Goal: Communication & Community: Answer question/provide support

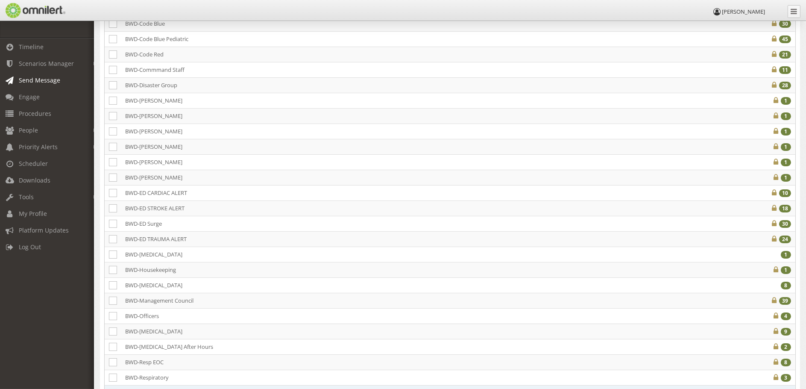
scroll to position [256, 0]
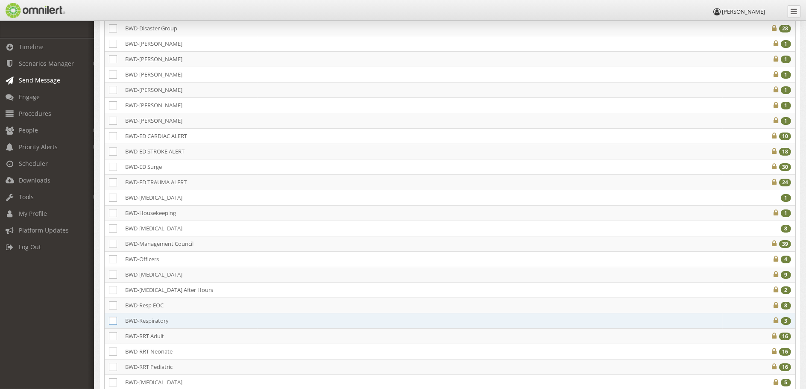
click at [112, 320] on icon at bounding box center [113, 321] width 8 height 8
checkbox input "true"
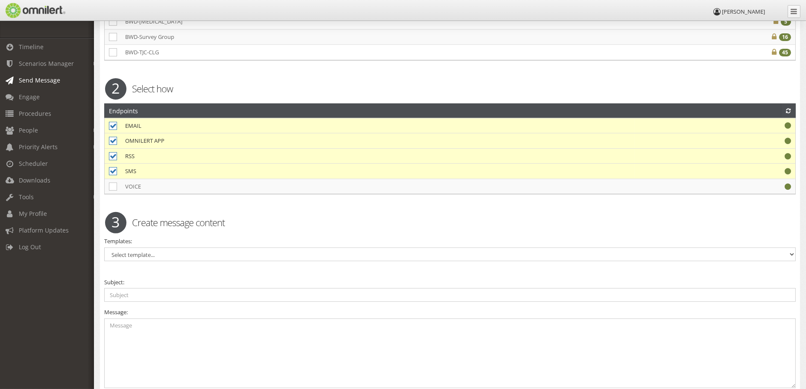
scroll to position [641, 0]
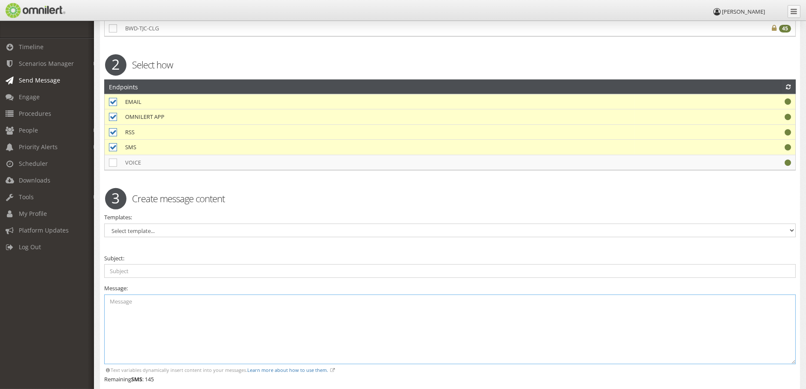
click at [197, 313] on textarea at bounding box center [450, 329] width 692 height 70
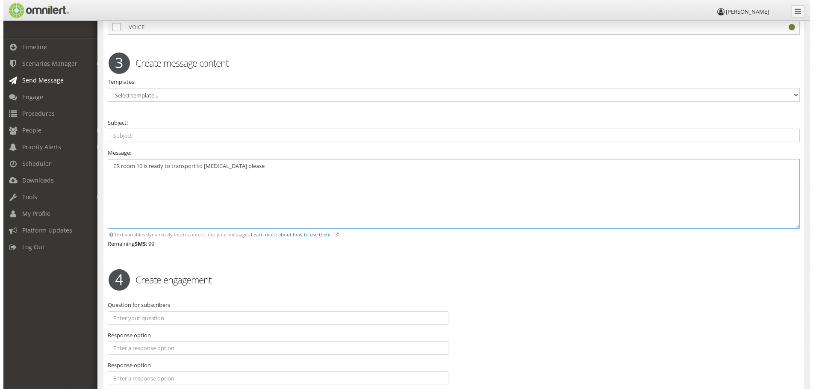
scroll to position [855, 0]
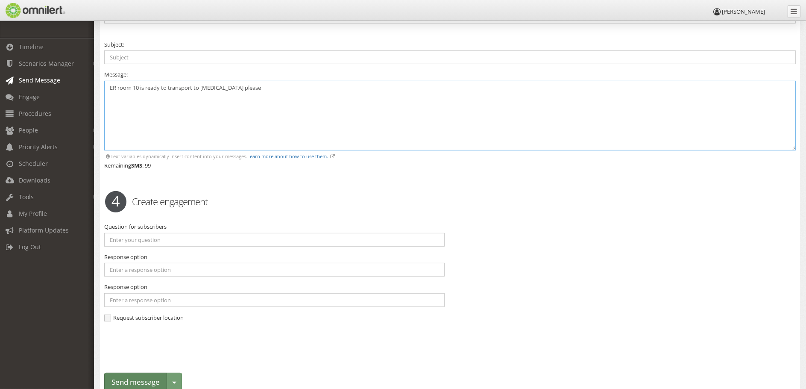
type textarea "ER room 10 is ready to transport to [MEDICAL_DATA] please"
click at [144, 381] on button "Send message" at bounding box center [135, 382] width 63 height 19
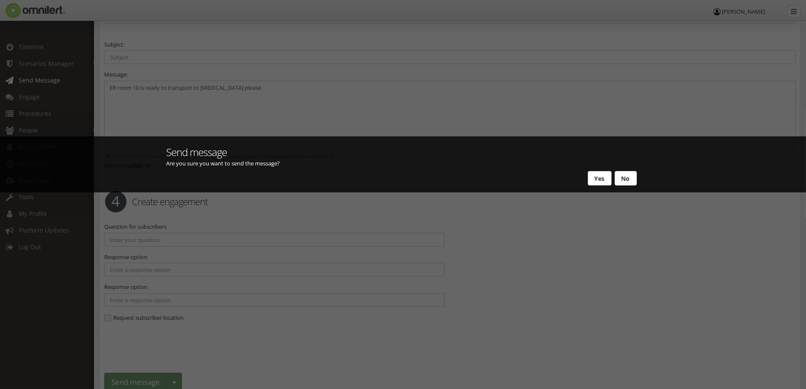
click at [596, 179] on button "Yes" at bounding box center [600, 178] width 24 height 15
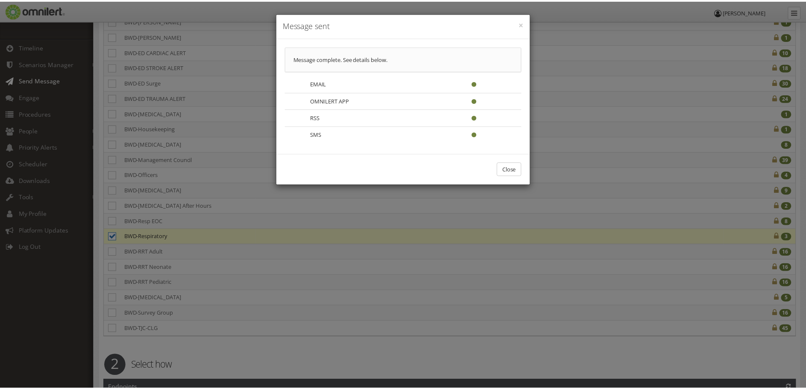
scroll to position [0, 0]
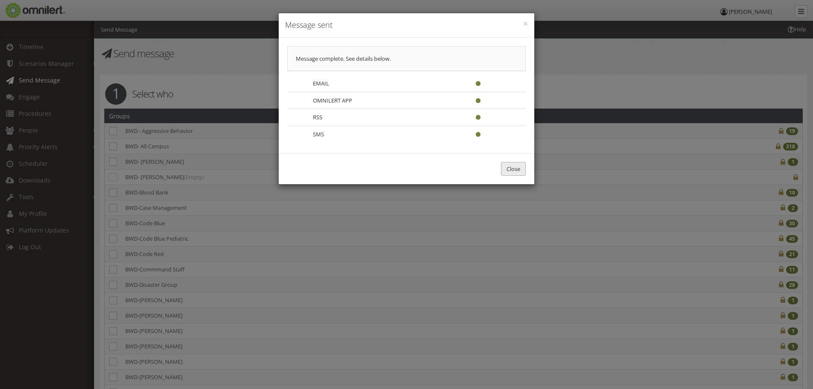
click at [516, 171] on button "Close" at bounding box center [513, 169] width 25 height 14
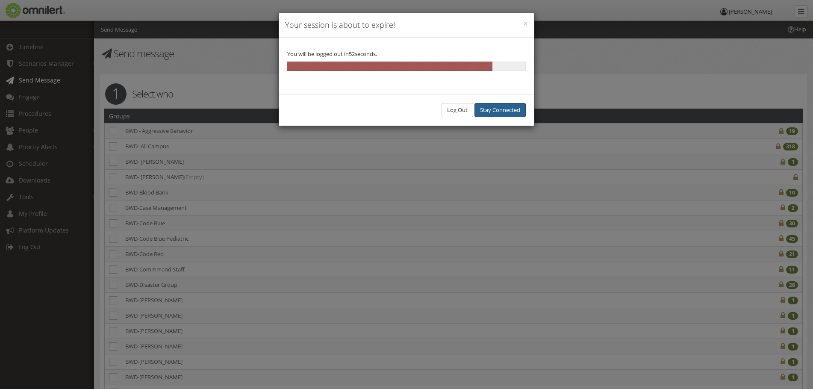
click at [486, 115] on button "Stay Connected" at bounding box center [499, 110] width 51 height 14
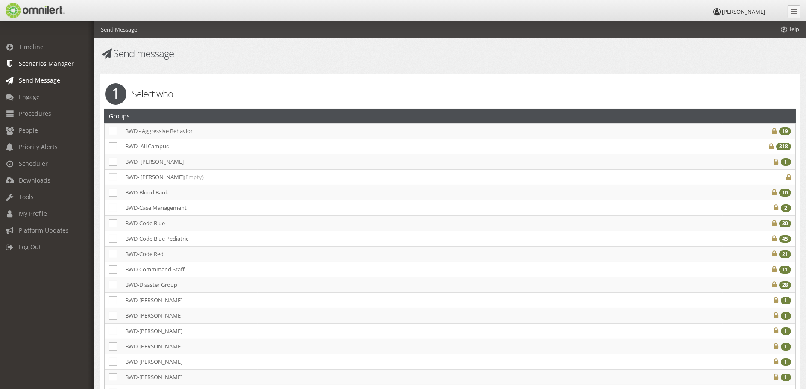
click at [42, 69] on link "Scenarios Manager" at bounding box center [51, 63] width 102 height 17
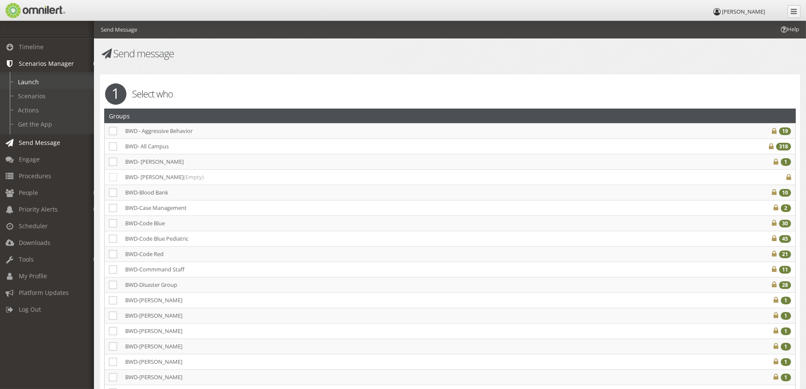
click at [32, 80] on link "Launch" at bounding box center [51, 82] width 102 height 14
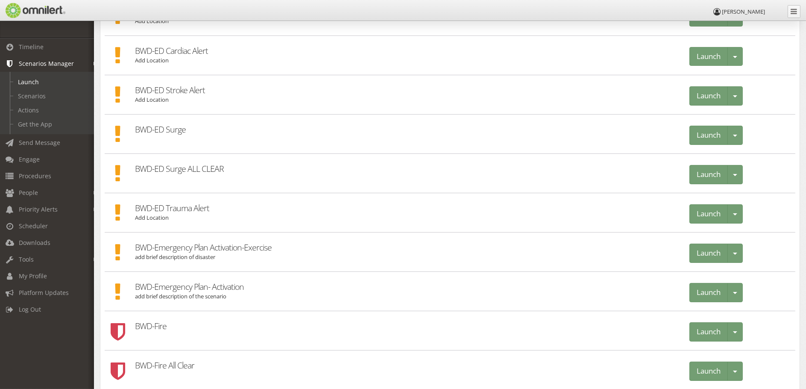
scroll to position [299, 0]
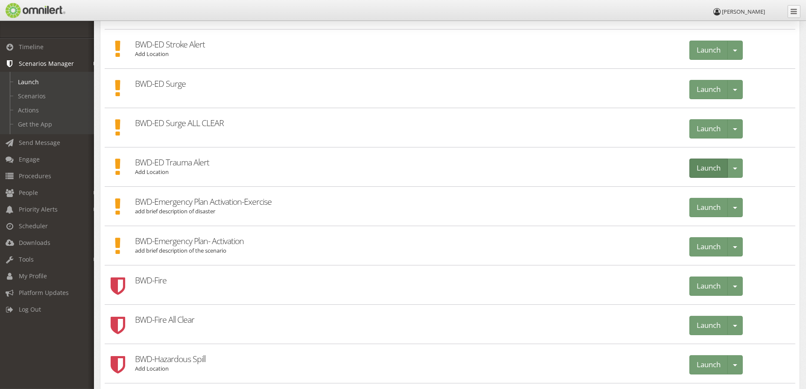
click at [701, 165] on button "Launch" at bounding box center [709, 168] width 38 height 19
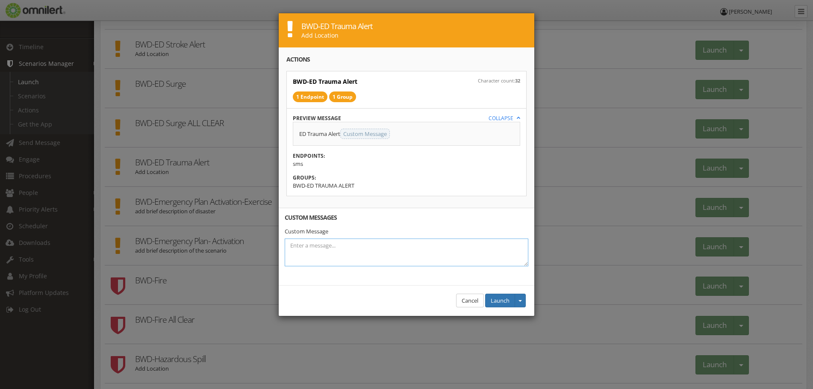
drag, startPoint x: 319, startPoint y: 259, endPoint x: 393, endPoint y: 311, distance: 90.3
click at [319, 259] on textarea at bounding box center [407, 252] width 244 height 28
type textarea "Level 2 Trauma 1"
click at [501, 295] on button "Launch" at bounding box center [500, 301] width 30 height 14
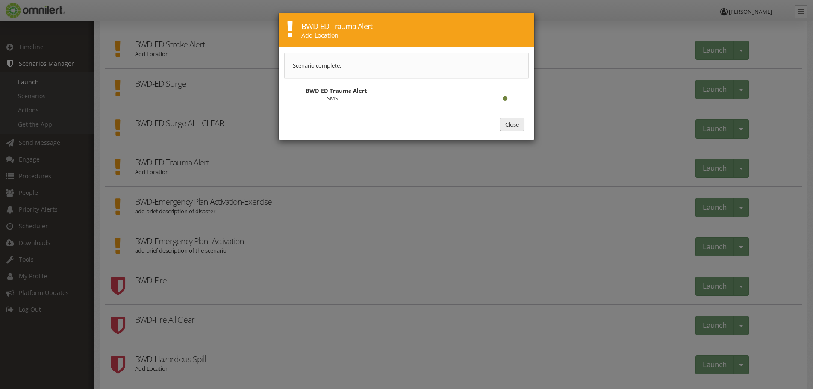
click at [500, 119] on button "Close" at bounding box center [512, 125] width 25 height 14
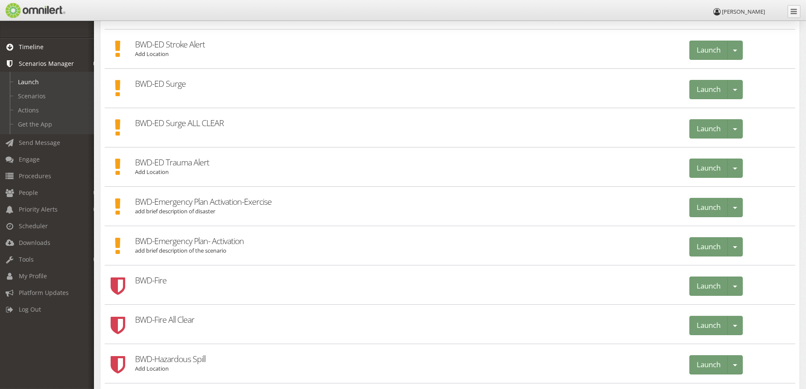
click at [35, 50] on span "Timeline" at bounding box center [31, 47] width 25 height 8
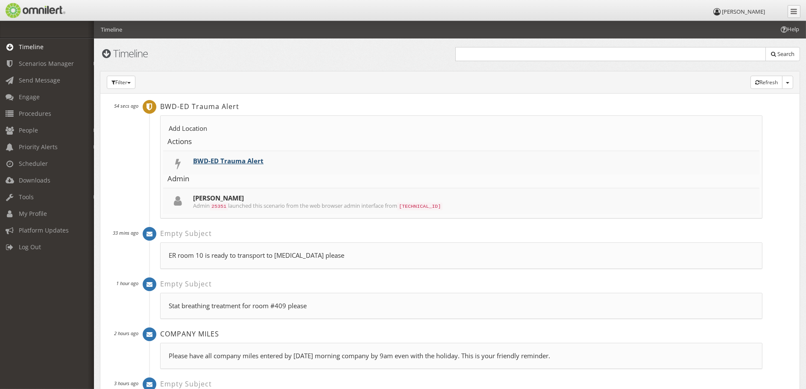
click at [221, 160] on link "BWD-ED Trauma Alert" at bounding box center [228, 160] width 71 height 9
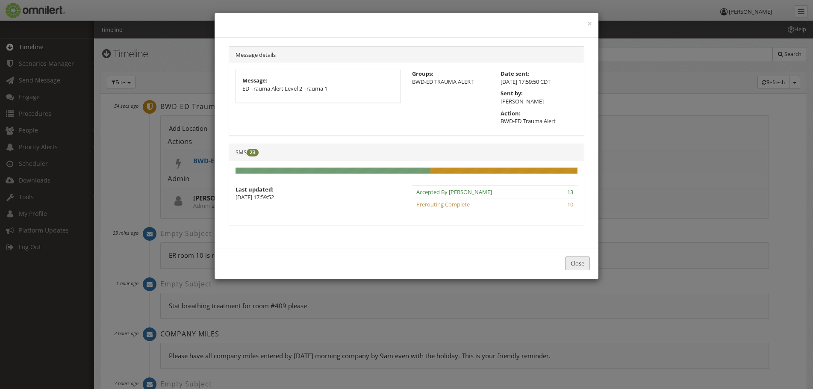
click at [578, 265] on button "Close" at bounding box center [577, 263] width 25 height 14
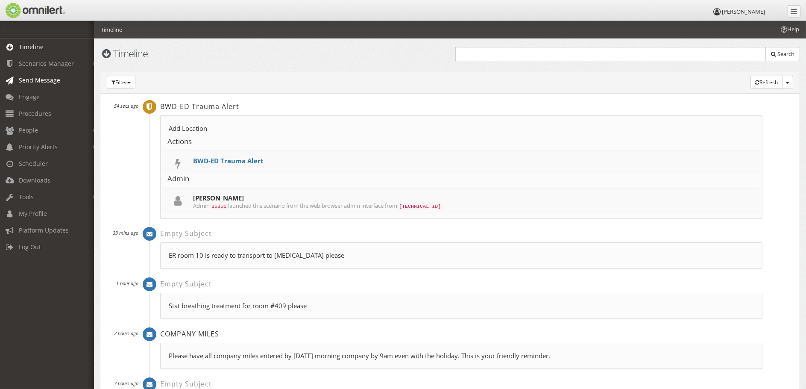
click at [34, 82] on span "Send Message" at bounding box center [39, 80] width 41 height 8
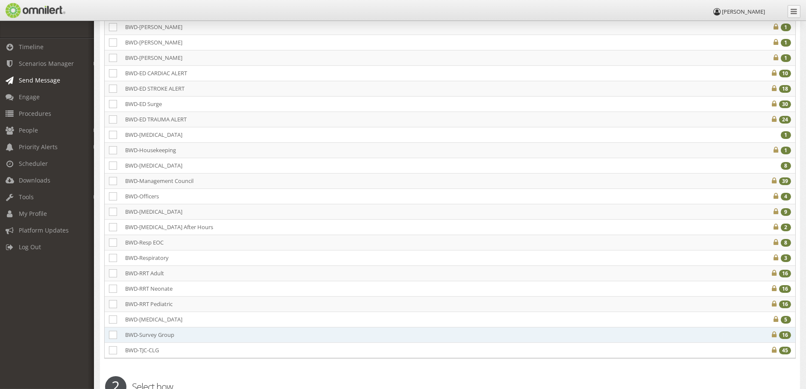
scroll to position [385, 0]
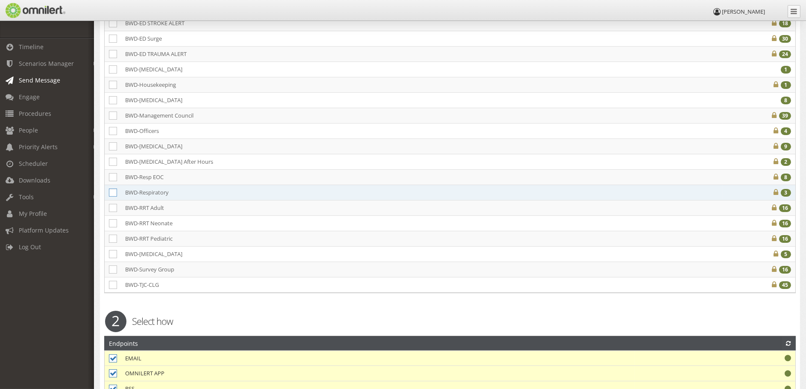
click at [112, 193] on icon at bounding box center [113, 192] width 8 height 8
checkbox input "true"
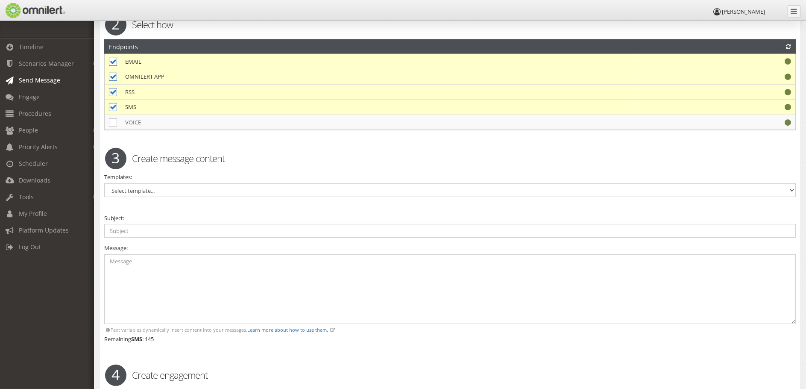
scroll to position [727, 0]
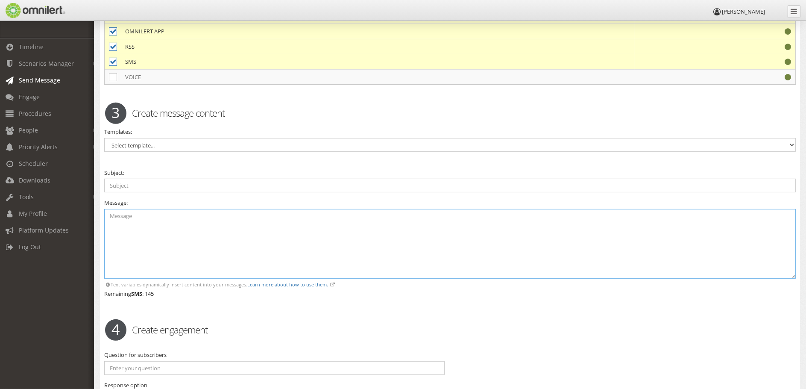
click at [177, 240] on textarea at bounding box center [450, 244] width 692 height 70
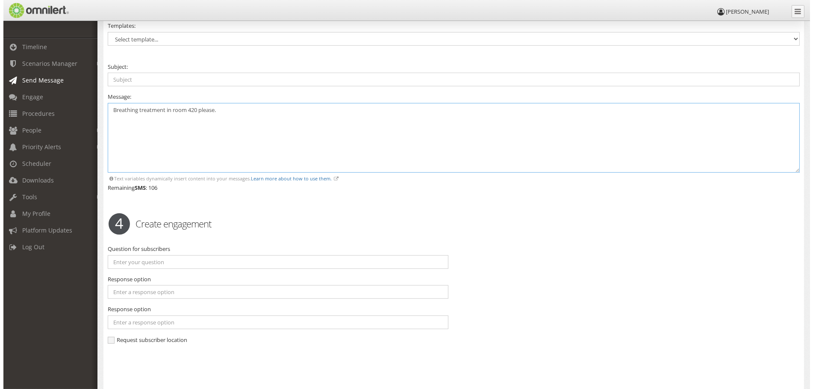
scroll to position [895, 0]
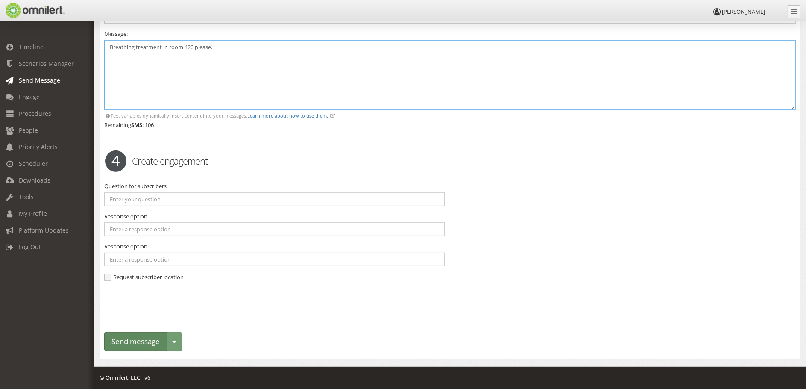
type textarea "Breathing treatment in room 420 please."
click at [140, 342] on button "Send message" at bounding box center [135, 341] width 63 height 19
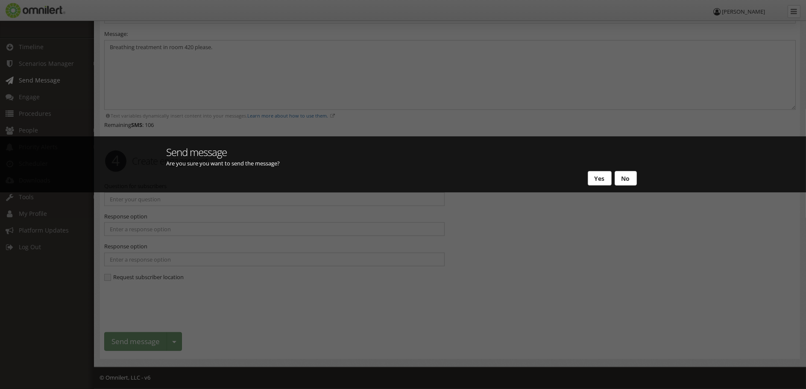
click at [598, 180] on button "Yes" at bounding box center [600, 178] width 24 height 15
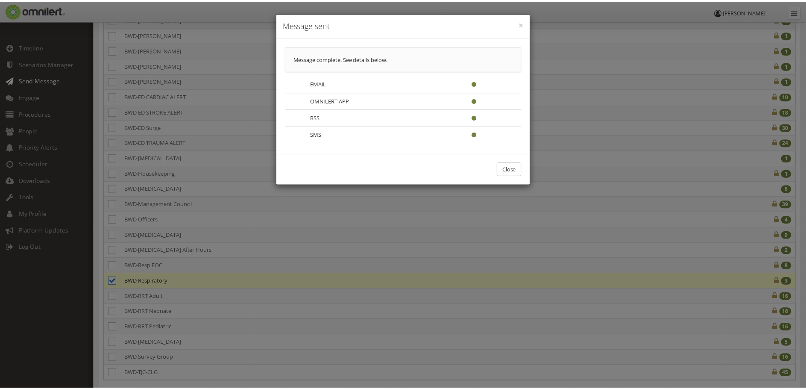
scroll to position [0, 0]
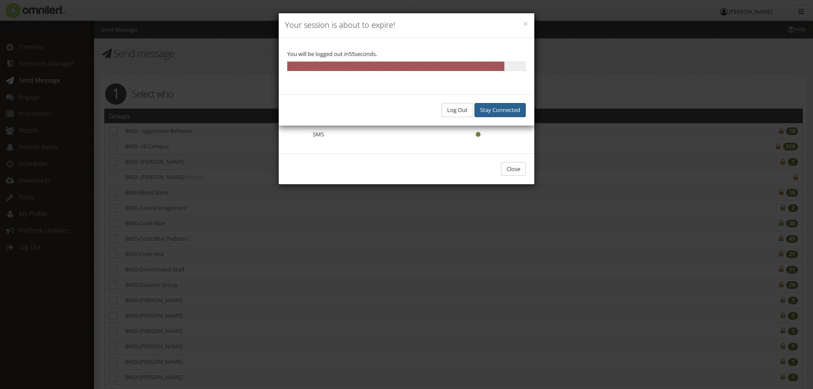
click at [501, 108] on button "Stay Connected" at bounding box center [499, 110] width 51 height 14
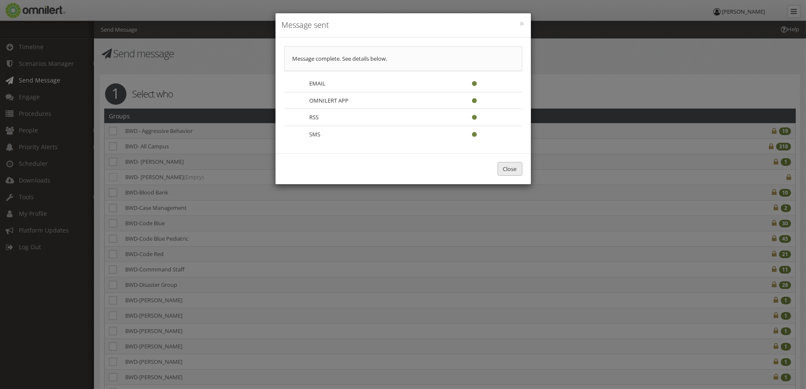
click at [503, 170] on button "Close" at bounding box center [510, 169] width 25 height 14
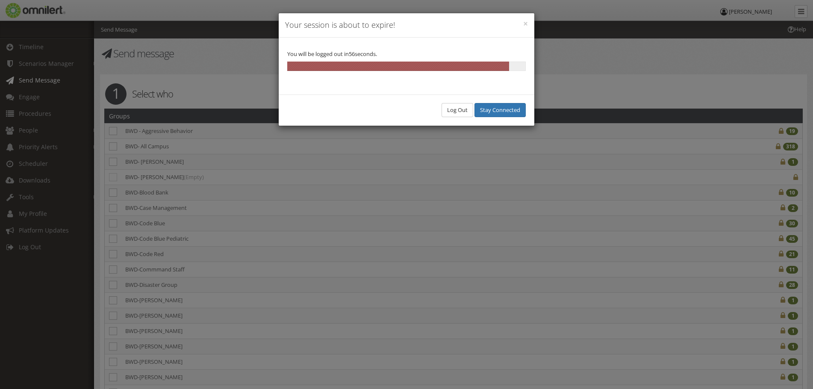
click at [504, 102] on div "Log Out Stay Connected" at bounding box center [407, 109] width 256 height 31
click at [503, 109] on button "Stay Connected" at bounding box center [499, 110] width 51 height 14
click at [503, 110] on button "Stay Connected" at bounding box center [499, 110] width 51 height 14
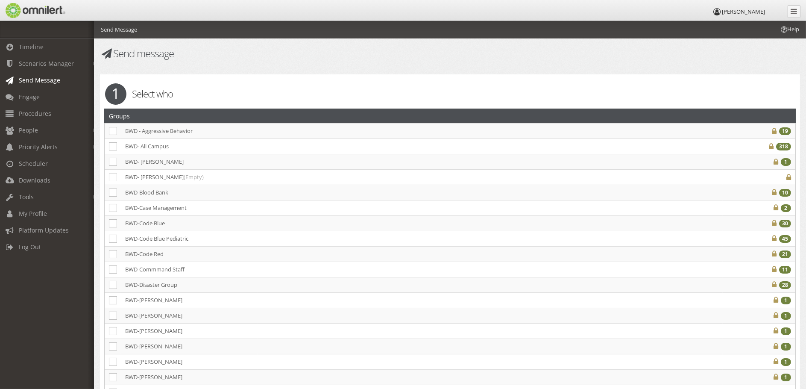
click at [42, 79] on span "Send Message" at bounding box center [39, 80] width 41 height 8
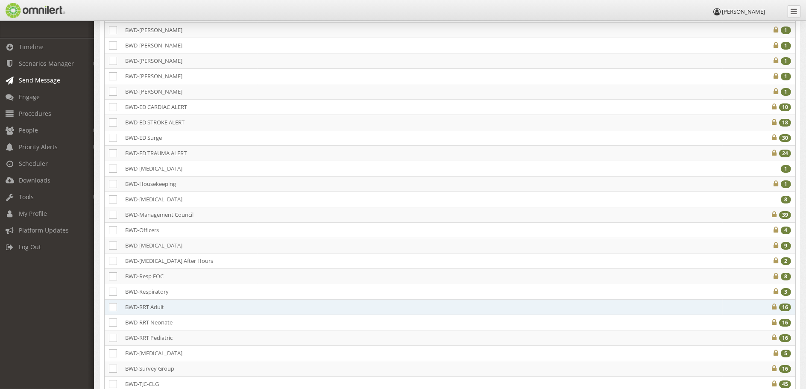
scroll to position [299, 0]
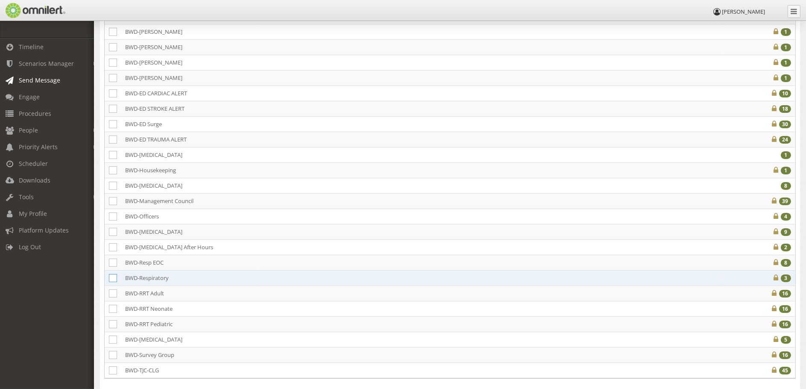
click at [116, 276] on icon at bounding box center [113, 278] width 8 height 8
checkbox input "true"
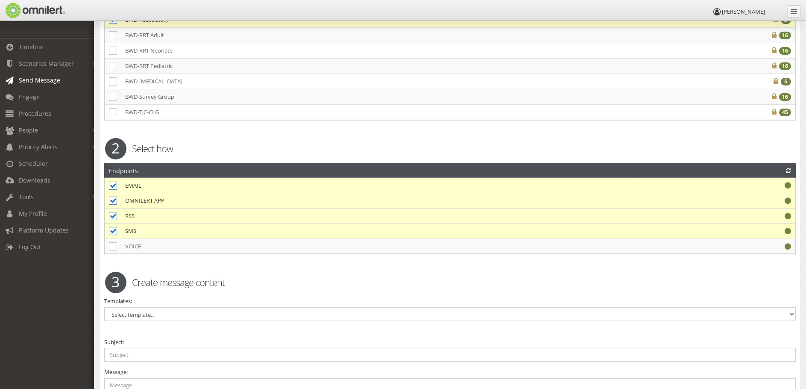
scroll to position [684, 0]
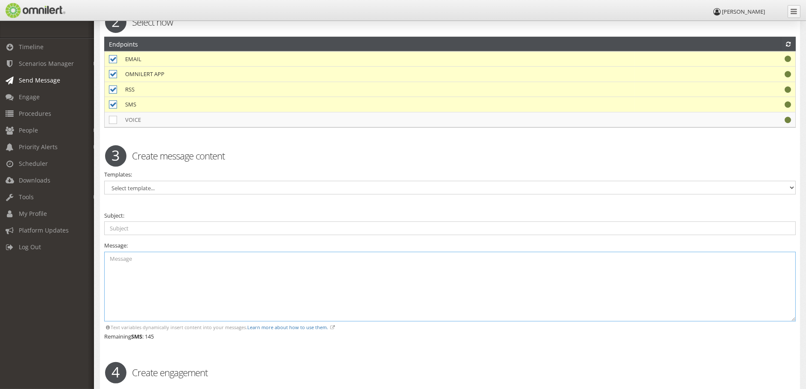
click at [138, 297] on textarea at bounding box center [450, 287] width 692 height 70
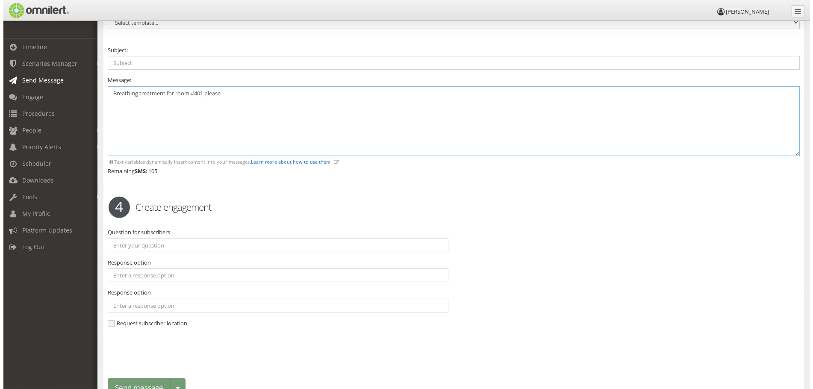
scroll to position [895, 0]
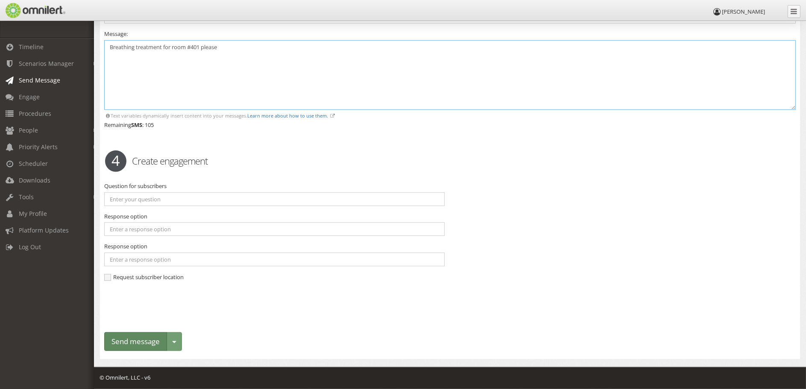
type textarea "Breathing treatment for room #401 please"
click at [124, 347] on button "Send message" at bounding box center [135, 341] width 63 height 19
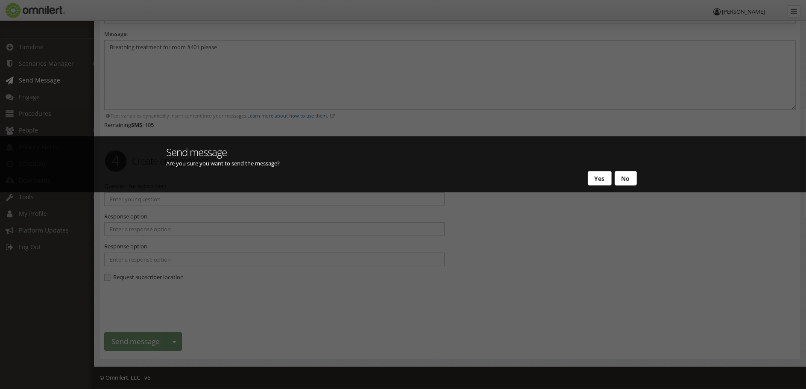
click at [608, 181] on button "Yes" at bounding box center [600, 178] width 24 height 15
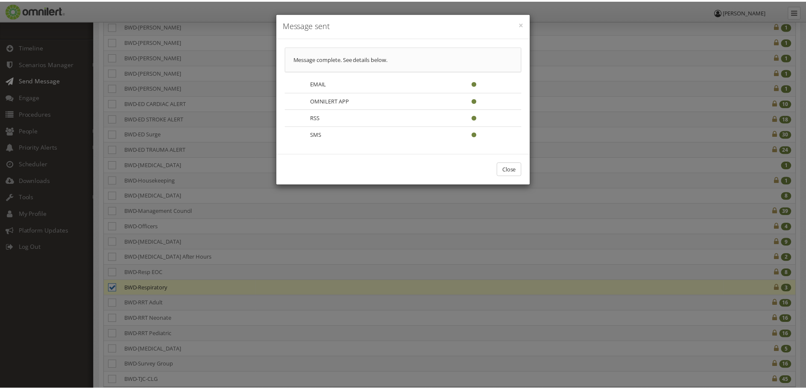
scroll to position [0, 0]
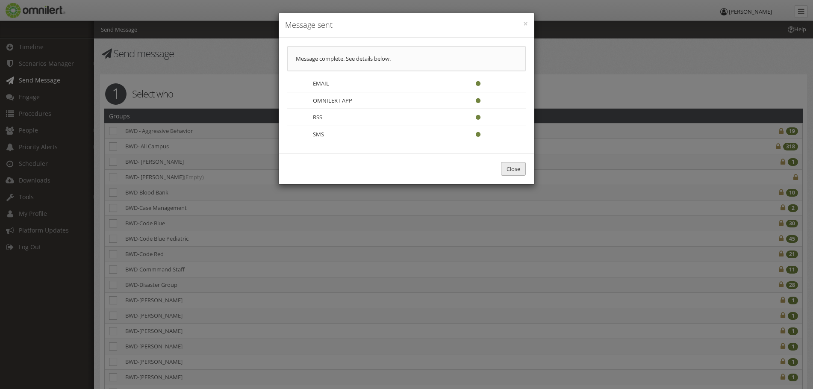
click at [506, 169] on button "Close" at bounding box center [513, 169] width 25 height 14
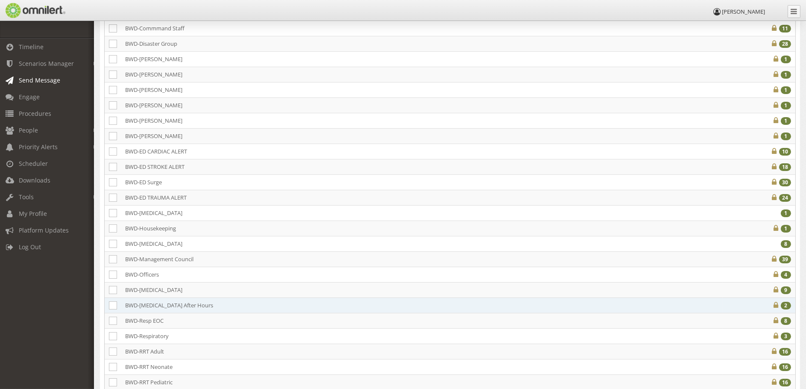
scroll to position [256, 0]
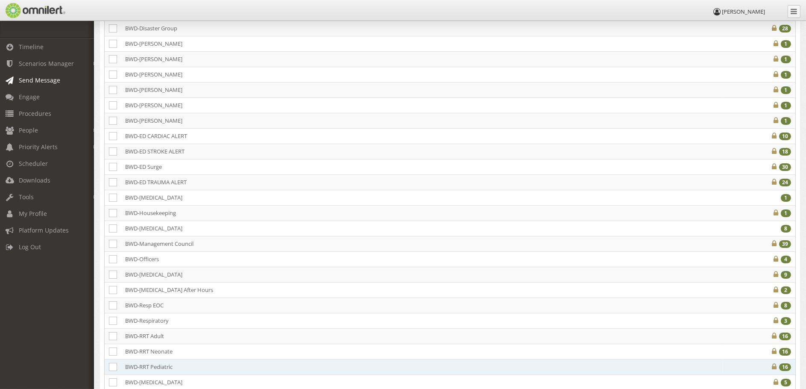
drag, startPoint x: 110, startPoint y: 321, endPoint x: 306, endPoint y: 366, distance: 200.9
click at [110, 321] on icon at bounding box center [113, 321] width 8 height 8
checkbox input "true"
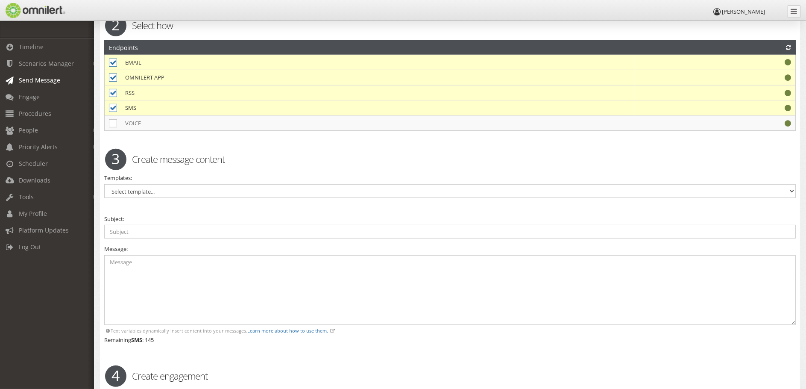
scroll to position [684, 0]
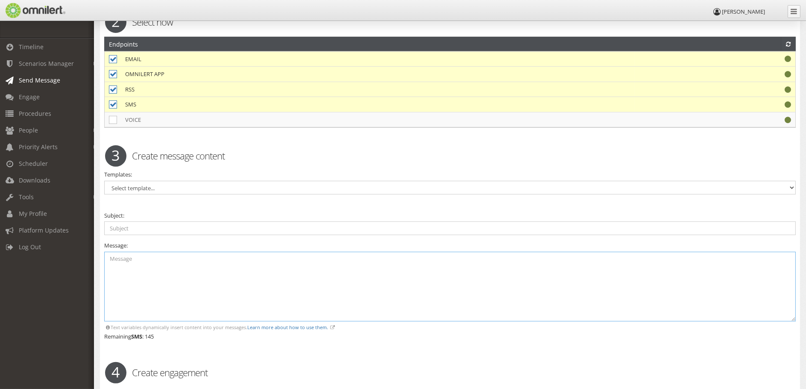
drag, startPoint x: 160, startPoint y: 311, endPoint x: 229, endPoint y: 308, distance: 69.3
click at [161, 309] on textarea at bounding box center [450, 287] width 692 height 70
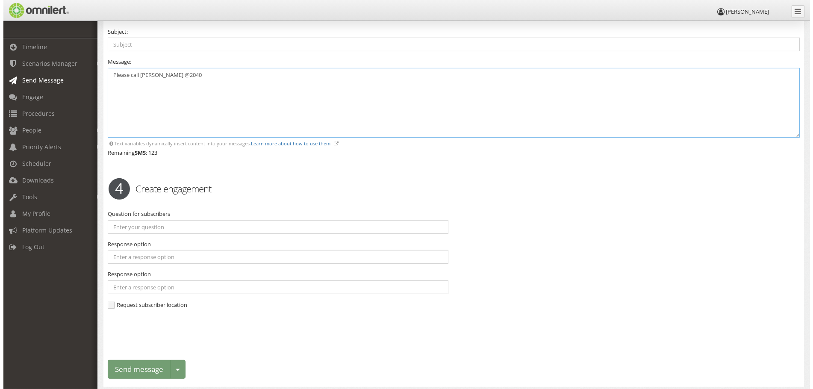
scroll to position [853, 0]
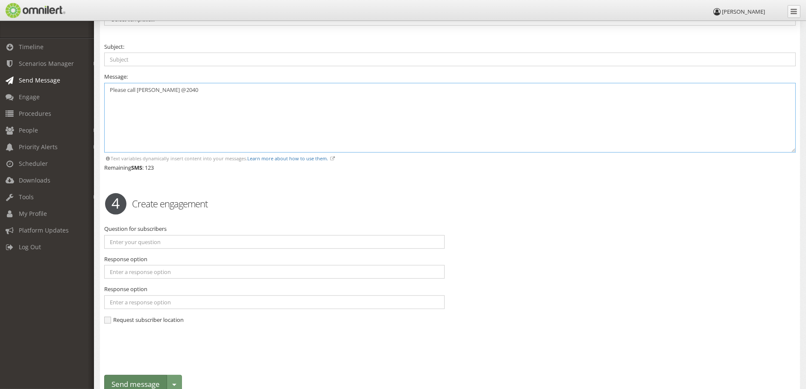
type textarea "Please call [PERSON_NAME] @2040"
click at [143, 380] on button "Send message" at bounding box center [135, 384] width 63 height 19
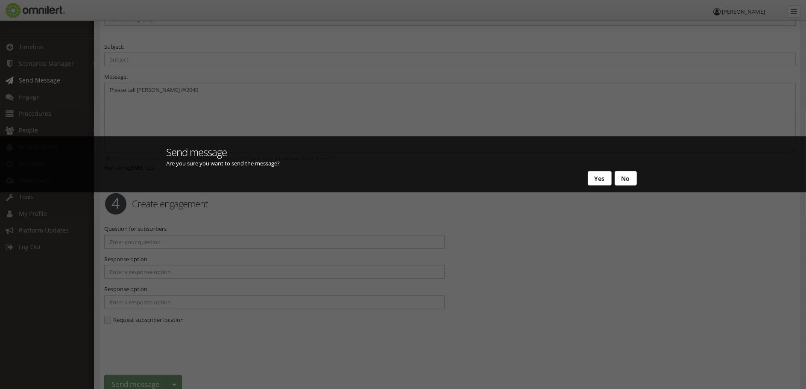
click at [603, 181] on button "Yes" at bounding box center [600, 178] width 24 height 15
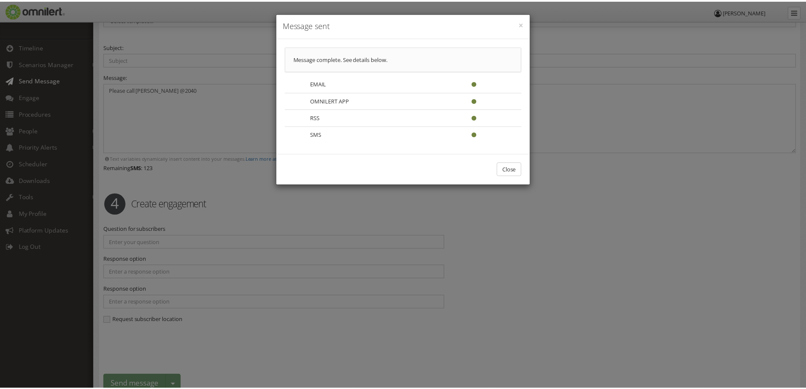
scroll to position [0, 0]
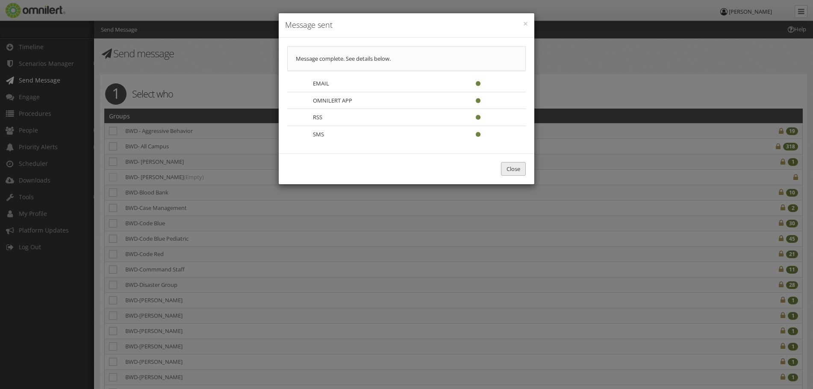
click at [514, 171] on button "Close" at bounding box center [513, 169] width 25 height 14
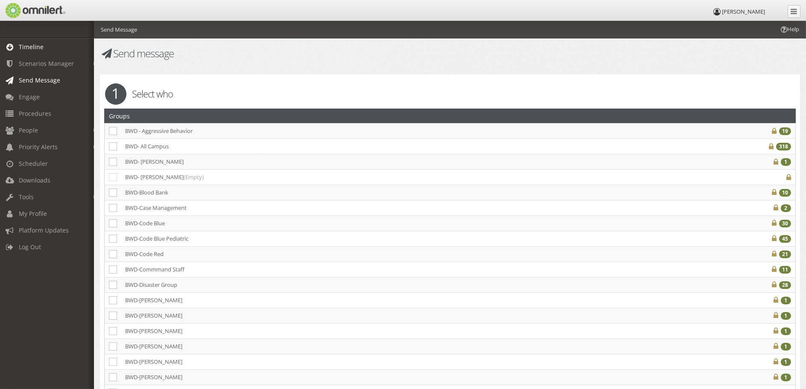
click at [38, 48] on span "Timeline" at bounding box center [31, 47] width 25 height 8
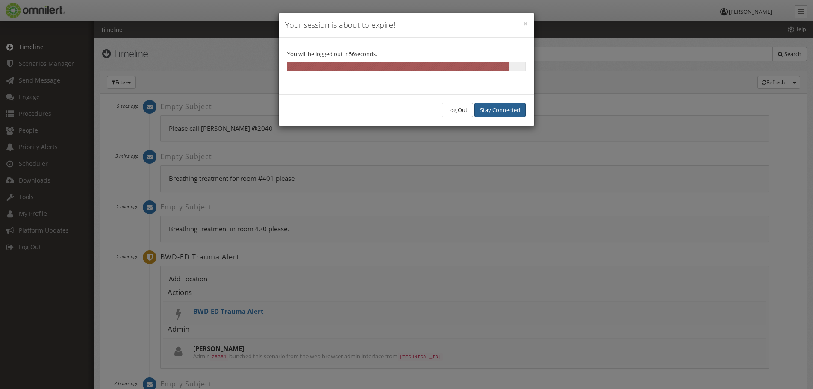
drag, startPoint x: 489, startPoint y: 108, endPoint x: 481, endPoint y: 100, distance: 10.9
click at [489, 108] on button "Stay Connected" at bounding box center [499, 110] width 51 height 14
click at [493, 119] on div "Log Out Stay Connected" at bounding box center [407, 109] width 256 height 31
click at [504, 108] on button "Stay Connected" at bounding box center [499, 110] width 51 height 14
click at [497, 112] on button "Stay Connected" at bounding box center [499, 110] width 51 height 14
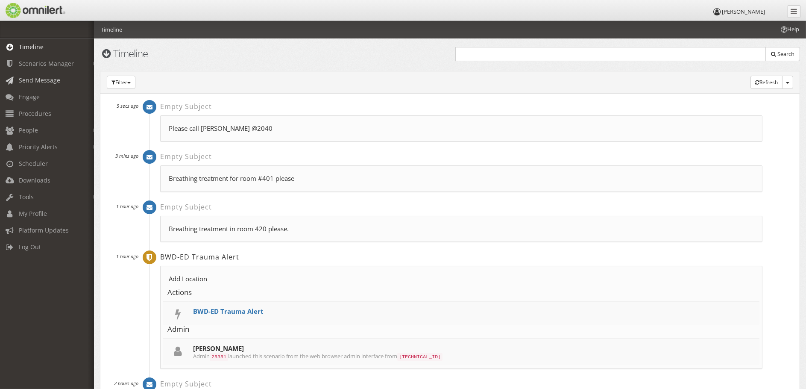
drag, startPoint x: 42, startPoint y: 78, endPoint x: 86, endPoint y: 90, distance: 45.7
click at [42, 78] on span "Send Message" at bounding box center [39, 80] width 41 height 8
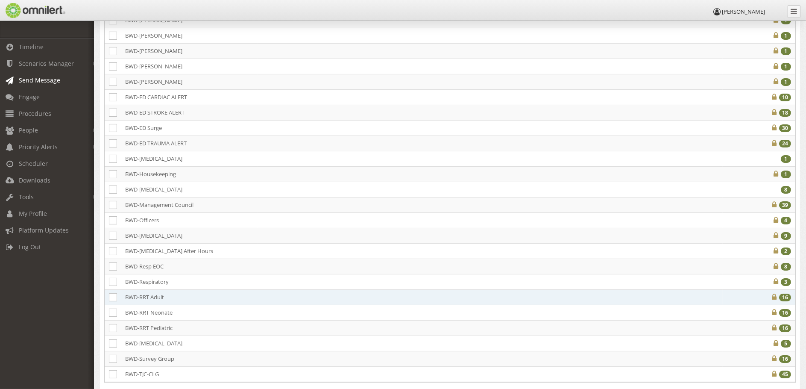
scroll to position [299, 0]
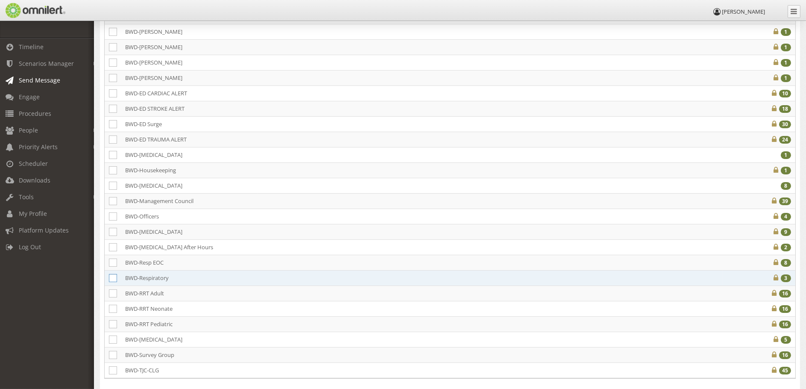
click at [116, 280] on icon at bounding box center [113, 278] width 8 height 8
checkbox input "true"
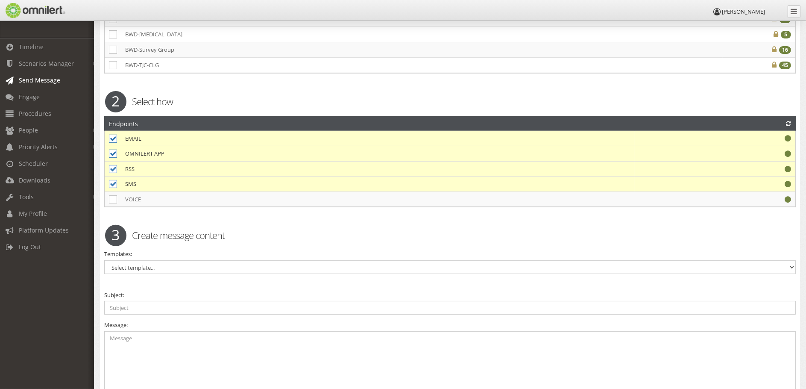
scroll to position [727, 0]
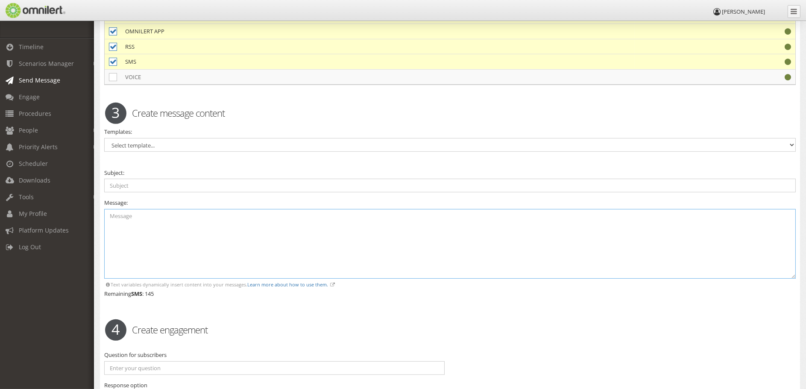
click at [171, 245] on textarea at bounding box center [450, 244] width 692 height 70
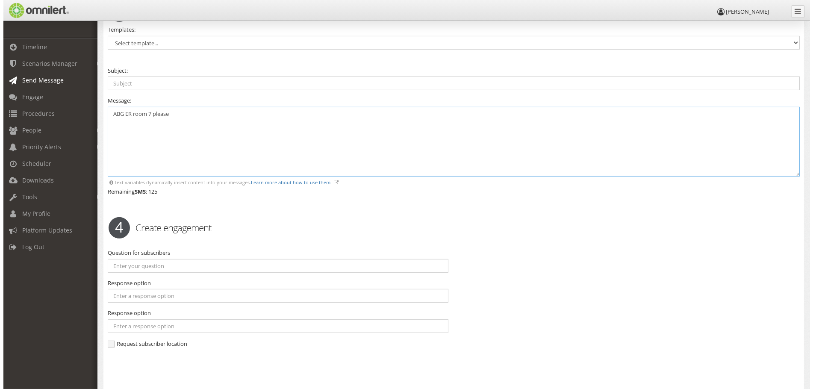
scroll to position [895, 0]
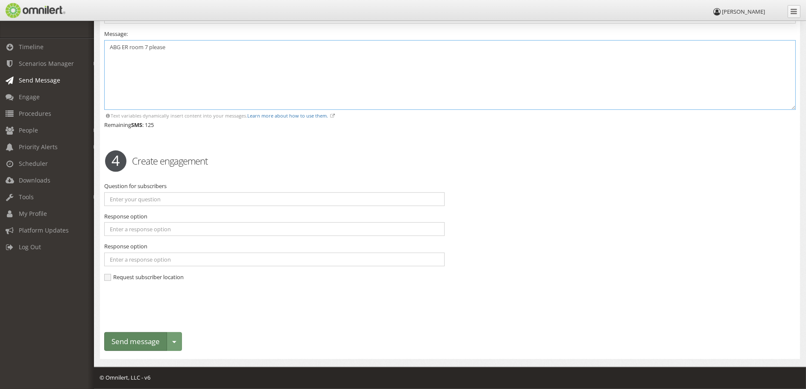
type textarea "ABG ER room 7 please"
click at [133, 344] on button "Send message" at bounding box center [135, 341] width 63 height 19
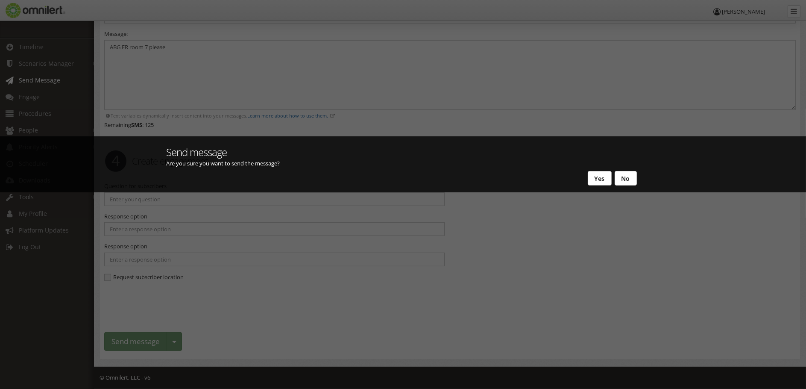
click at [594, 179] on button "Yes" at bounding box center [600, 178] width 24 height 15
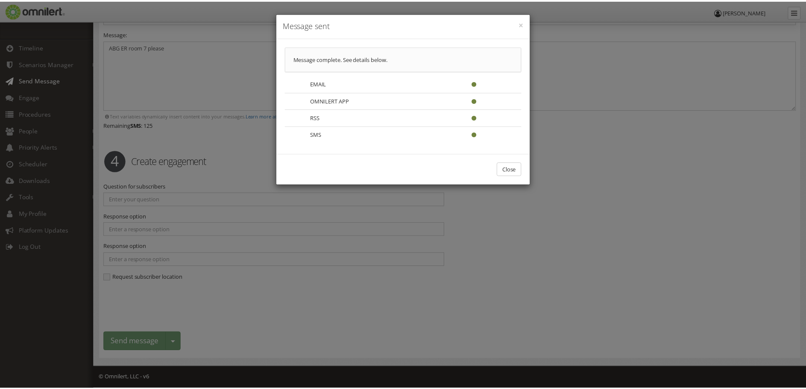
scroll to position [0, 0]
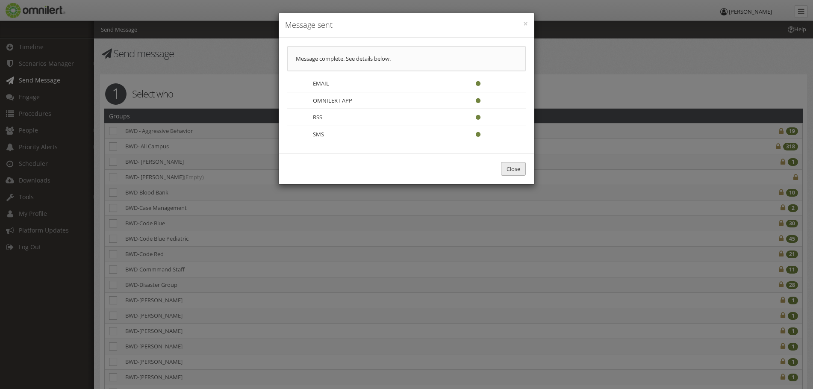
click at [512, 169] on button "Close" at bounding box center [513, 169] width 25 height 14
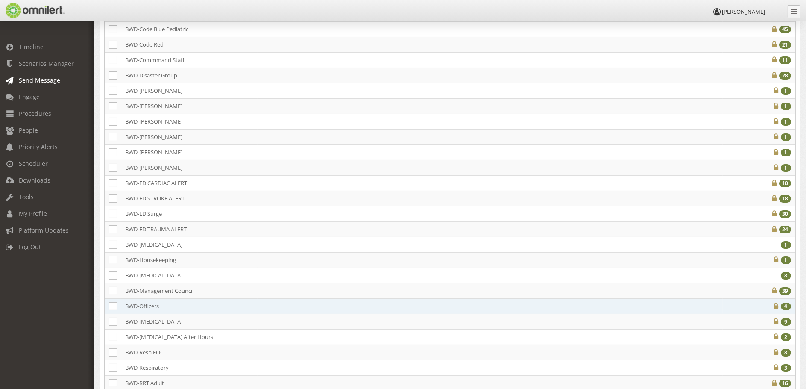
scroll to position [256, 0]
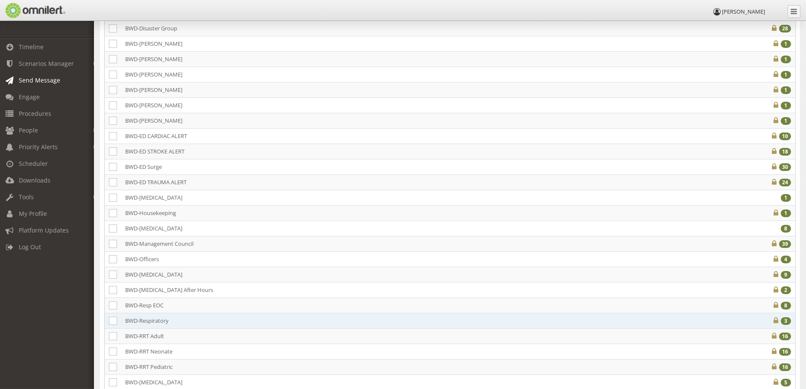
drag, startPoint x: 112, startPoint y: 321, endPoint x: 124, endPoint y: 321, distance: 11.5
click at [113, 321] on icon at bounding box center [113, 321] width 8 height 8
checkbox input "true"
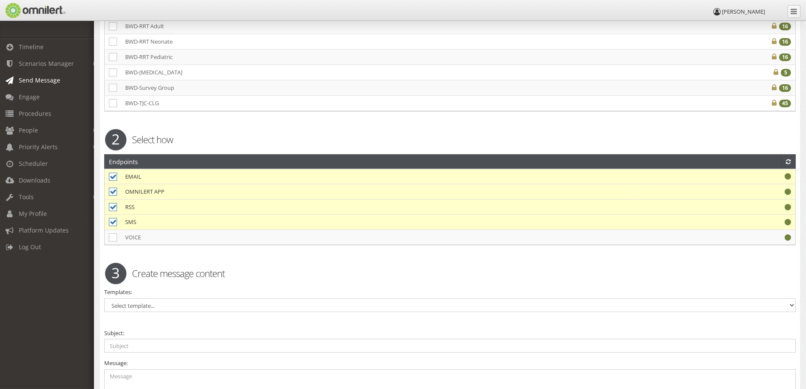
scroll to position [727, 0]
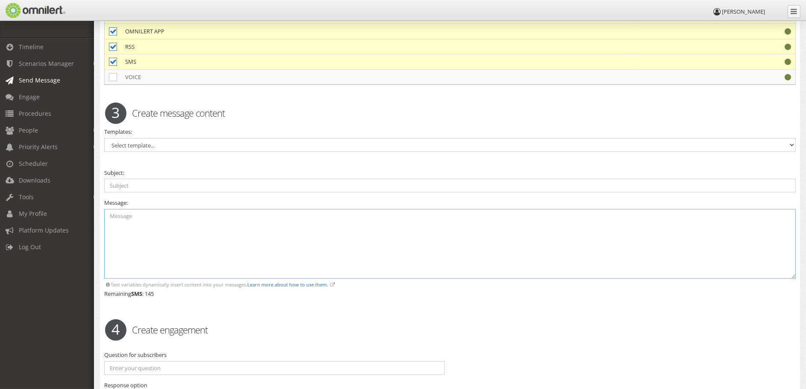
drag, startPoint x: 165, startPoint y: 242, endPoint x: 806, endPoint y: 336, distance: 647.1
click at [165, 242] on textarea at bounding box center [450, 244] width 692 height 70
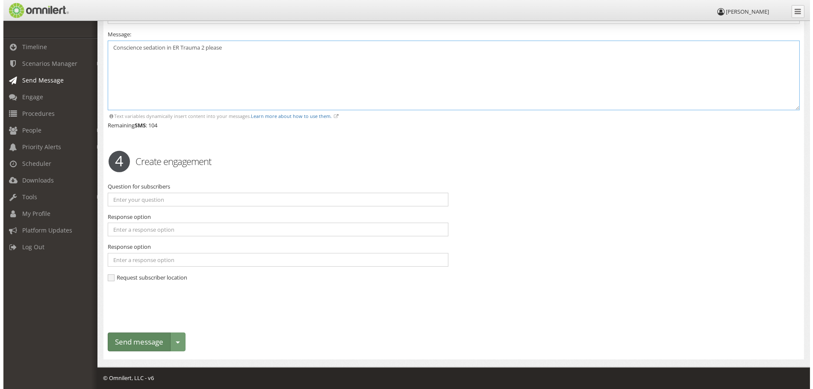
scroll to position [895, 0]
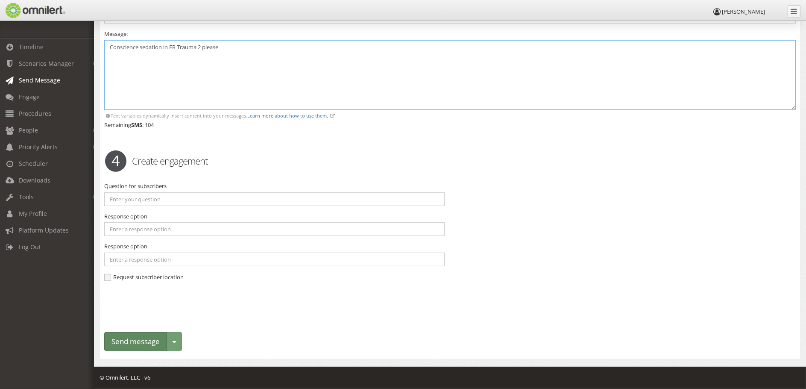
type textarea "Conscience sedation in ER Trauma 2 please"
click at [120, 334] on button "Send message" at bounding box center [135, 341] width 63 height 19
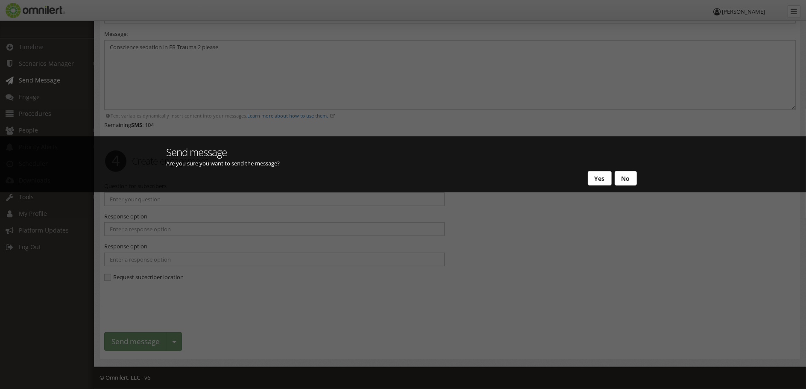
click at [603, 177] on button "Yes" at bounding box center [600, 178] width 24 height 15
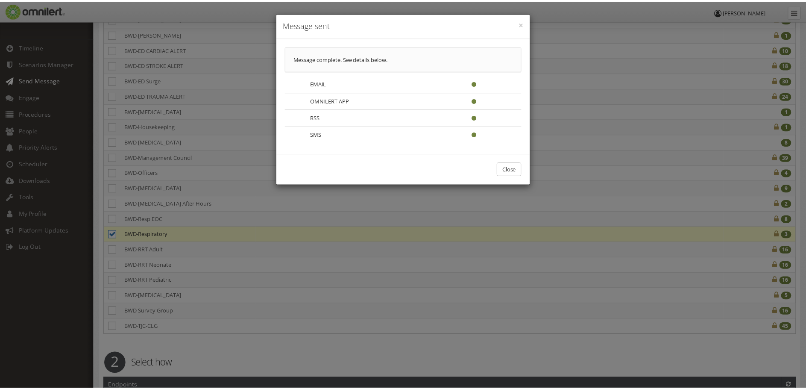
scroll to position [0, 0]
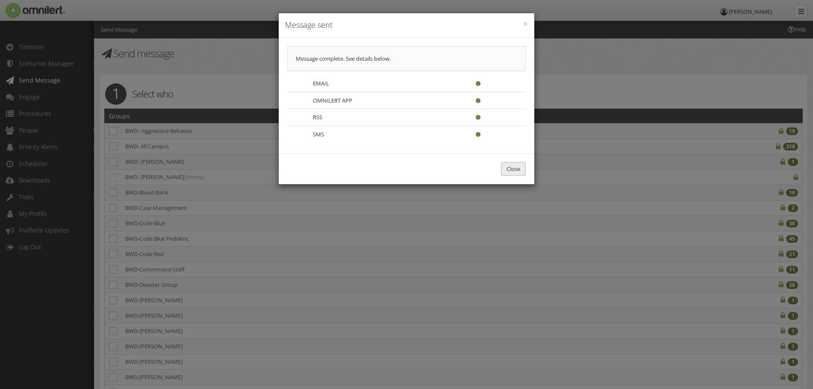
click at [511, 164] on button "Close" at bounding box center [513, 169] width 25 height 14
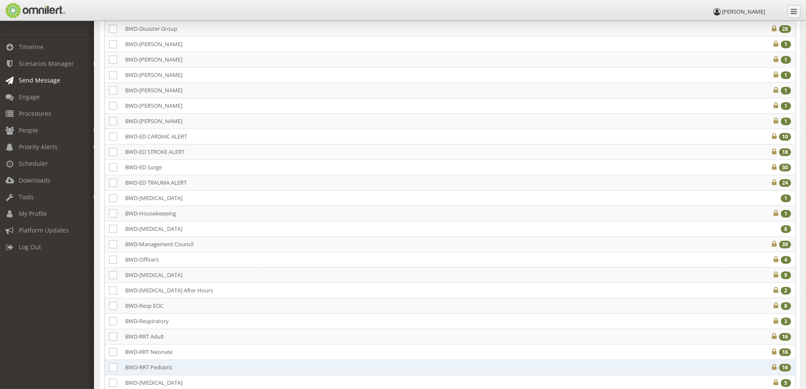
scroll to position [256, 0]
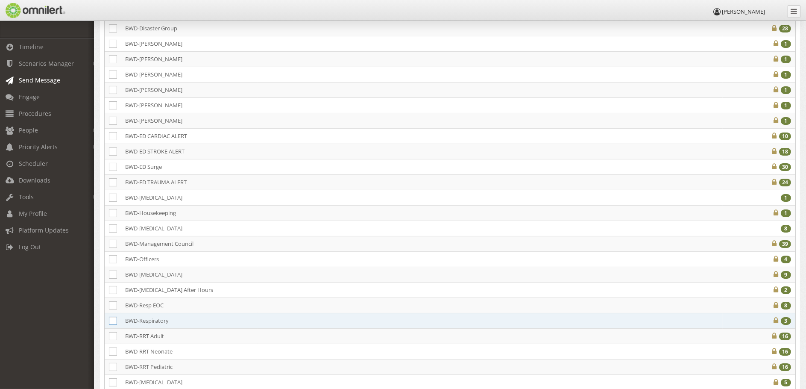
click at [112, 322] on icon at bounding box center [113, 321] width 8 height 8
checkbox input "true"
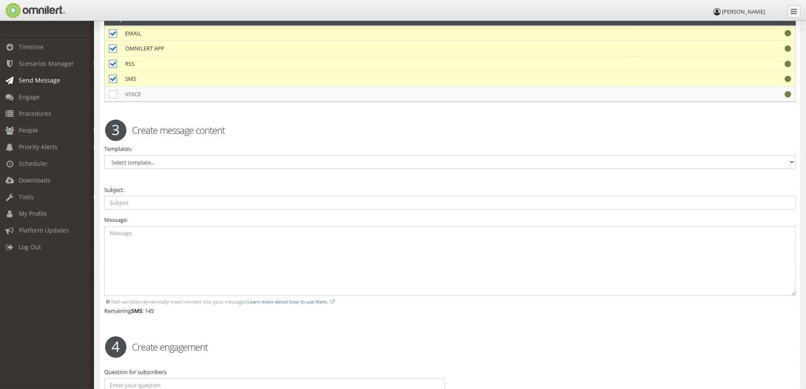
scroll to position [812, 0]
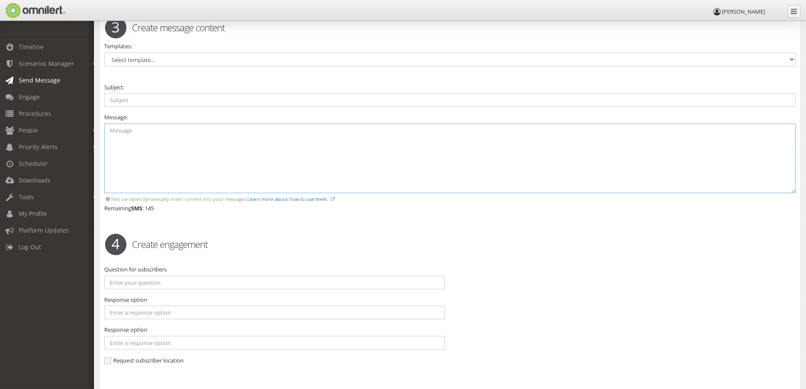
drag, startPoint x: 277, startPoint y: 165, endPoint x: 285, endPoint y: 161, distance: 8.8
click at [285, 161] on textarea at bounding box center [450, 159] width 692 height 70
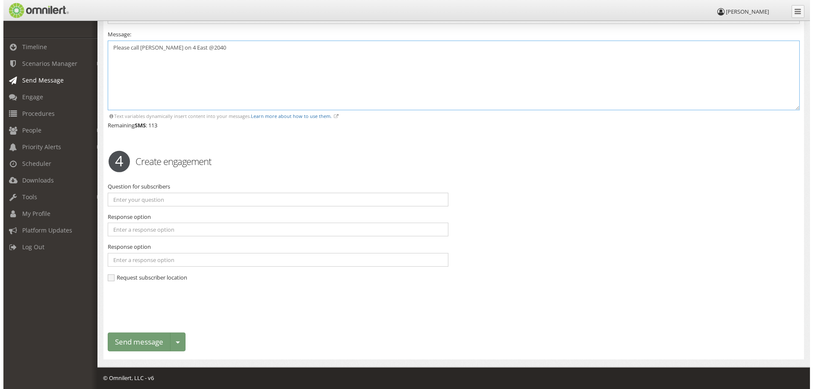
scroll to position [895, 0]
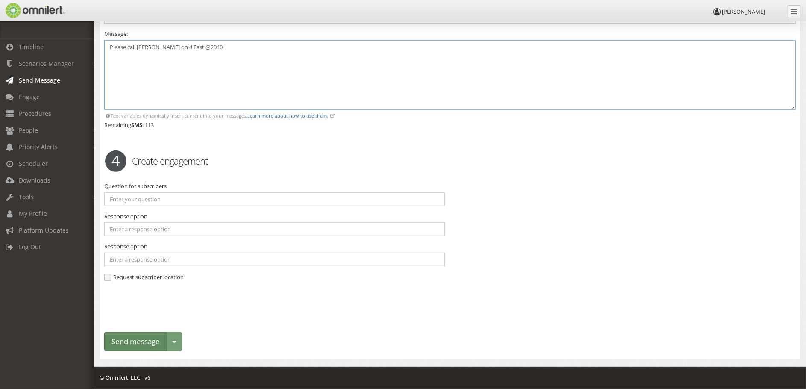
type textarea "Please call [PERSON_NAME] on 4 East @2040"
click at [136, 344] on button "Send message" at bounding box center [135, 341] width 63 height 19
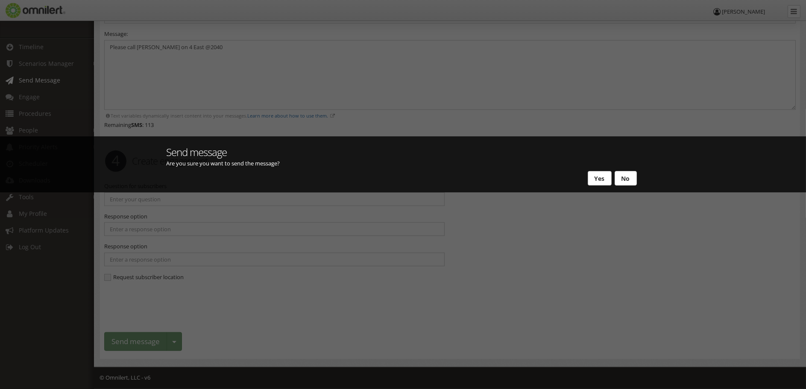
click at [592, 184] on button "Yes" at bounding box center [600, 178] width 24 height 15
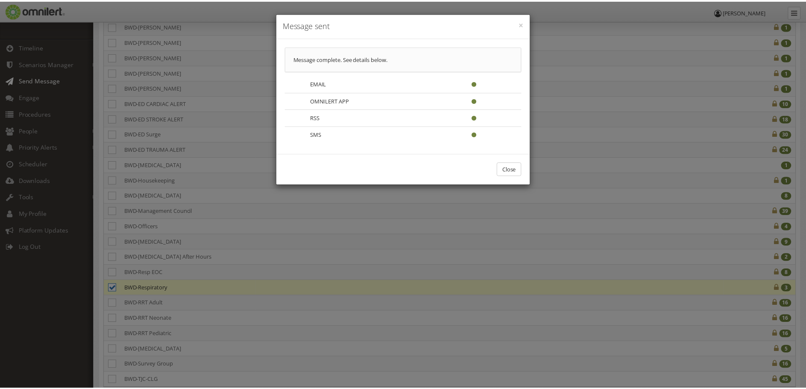
scroll to position [0, 0]
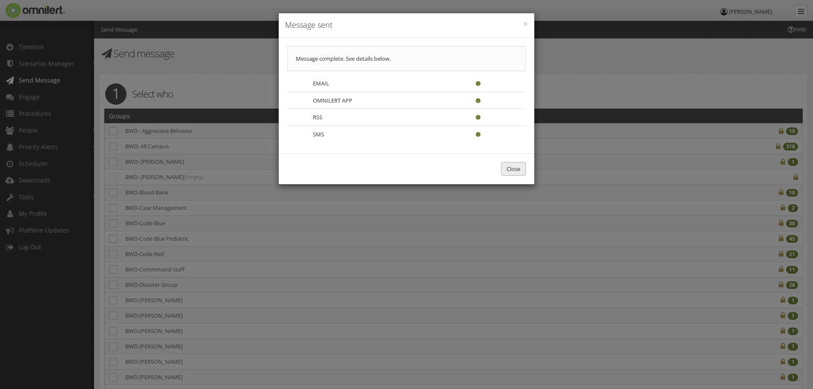
click at [511, 168] on button "Close" at bounding box center [513, 169] width 25 height 14
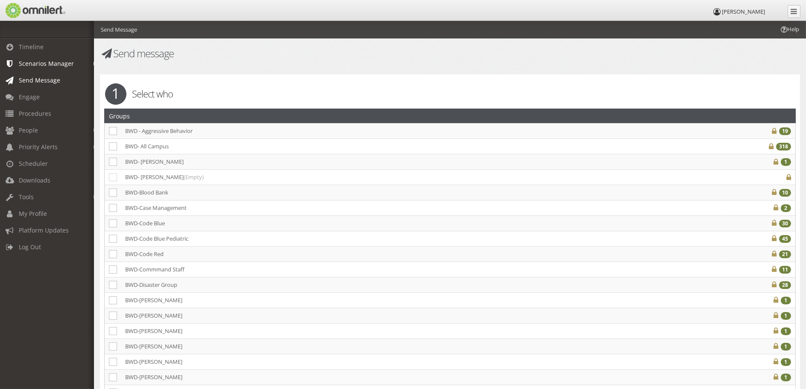
click at [24, 65] on span "Scenarios Manager" at bounding box center [46, 63] width 55 height 8
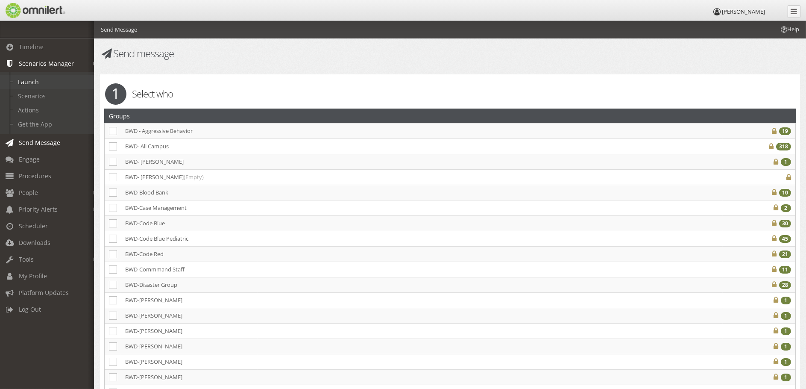
click at [21, 75] on link "Launch" at bounding box center [51, 82] width 102 height 14
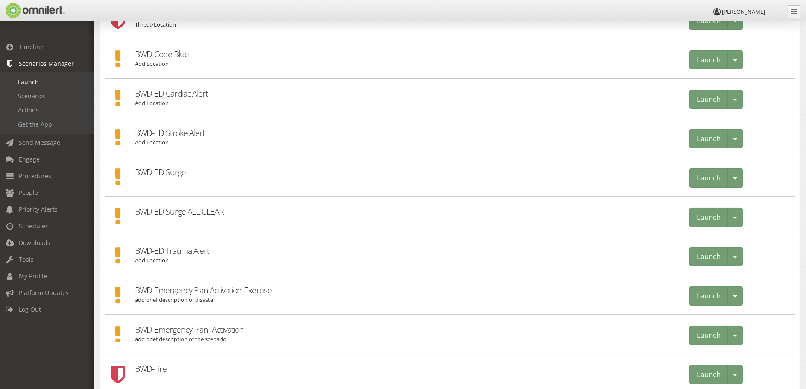
scroll to position [214, 0]
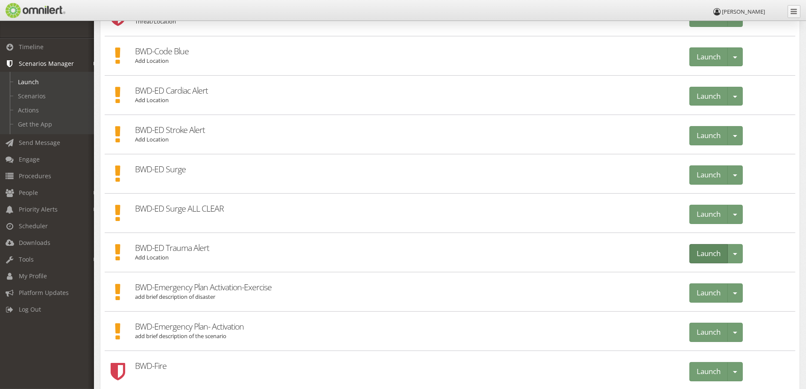
click at [695, 251] on button "Launch" at bounding box center [709, 253] width 38 height 19
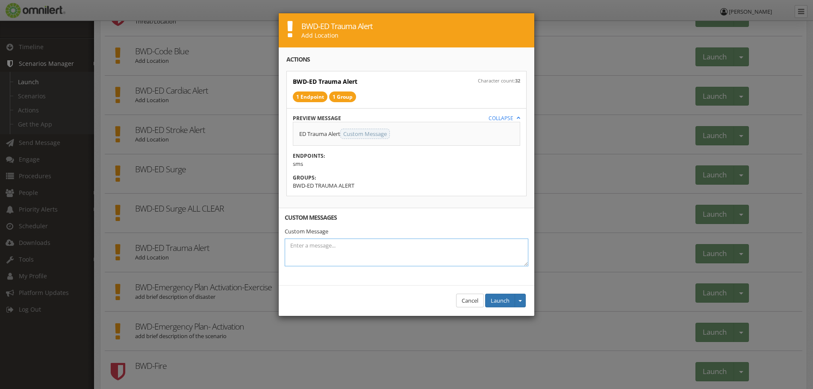
click at [313, 248] on textarea at bounding box center [407, 252] width 244 height 28
click at [346, 245] on textarea "Level 2, ETA 14 min./ER Trauma 1" at bounding box center [407, 252] width 244 height 28
type textarea "Level 2, ETA 14 min./ER, Trauma 1"
click at [495, 300] on button "Launch" at bounding box center [500, 301] width 30 height 14
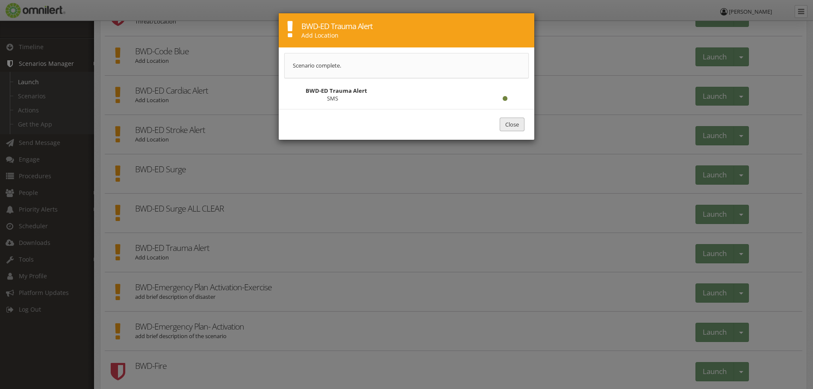
click at [517, 125] on button "Close" at bounding box center [512, 125] width 25 height 14
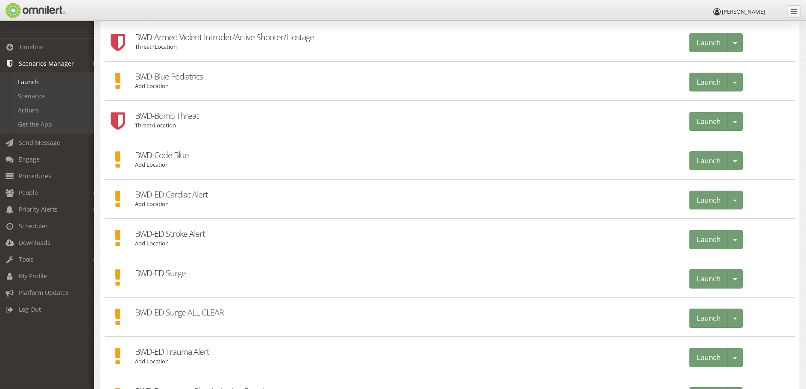
scroll to position [0, 0]
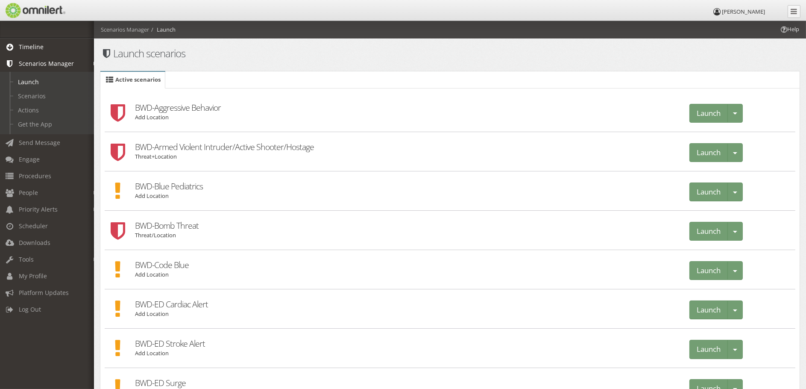
click at [27, 47] on span "Timeline" at bounding box center [31, 47] width 25 height 8
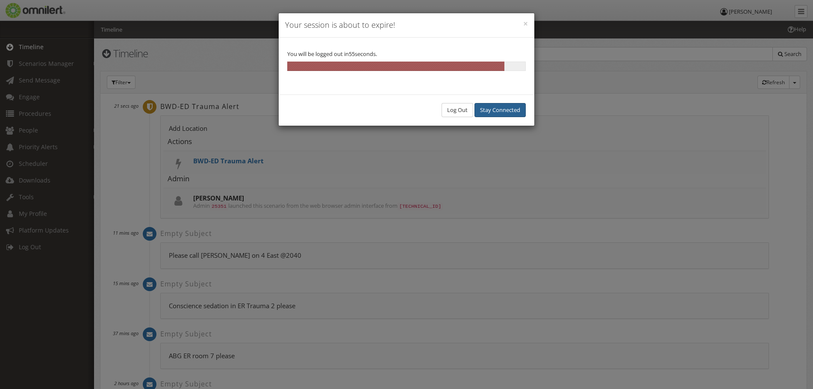
click at [494, 115] on button "Stay Connected" at bounding box center [499, 110] width 51 height 14
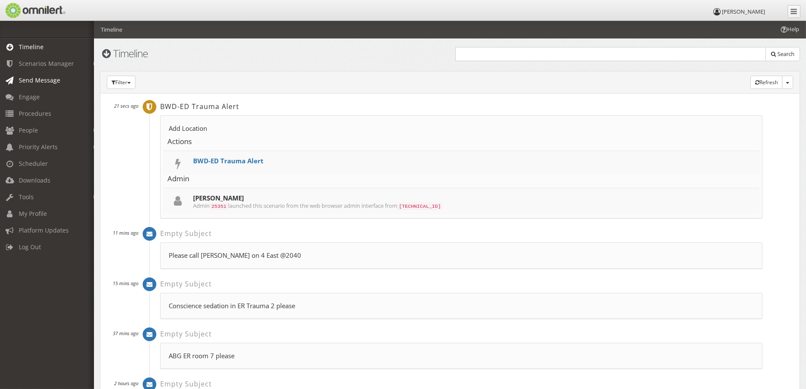
click at [38, 79] on span "Send Message" at bounding box center [39, 80] width 41 height 8
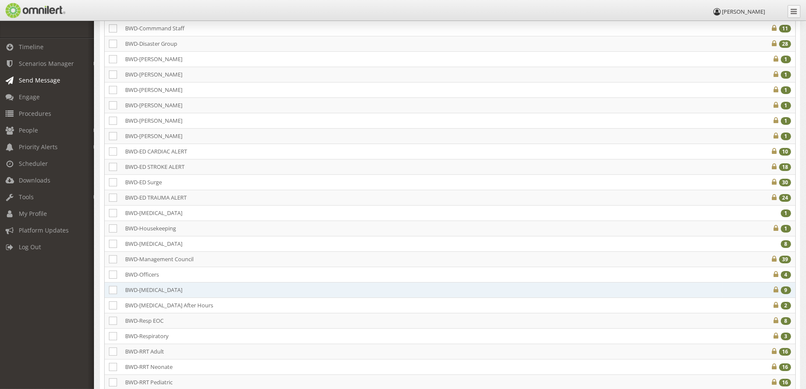
scroll to position [256, 0]
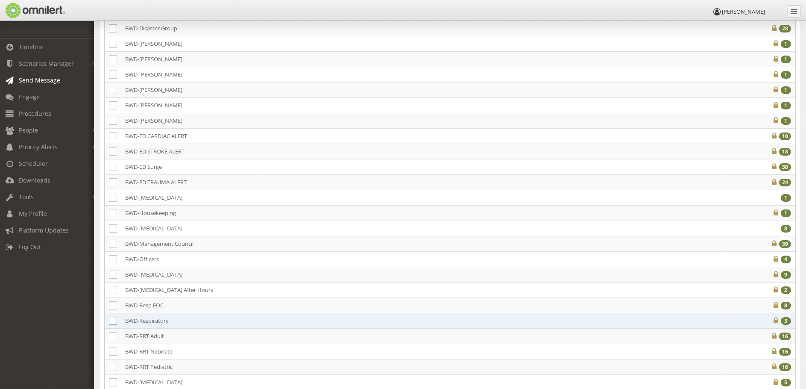
click at [115, 321] on icon at bounding box center [113, 321] width 8 height 8
checkbox input "true"
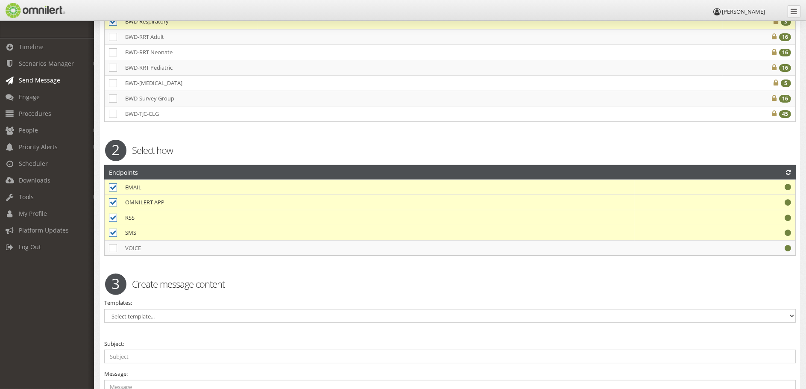
scroll to position [727, 0]
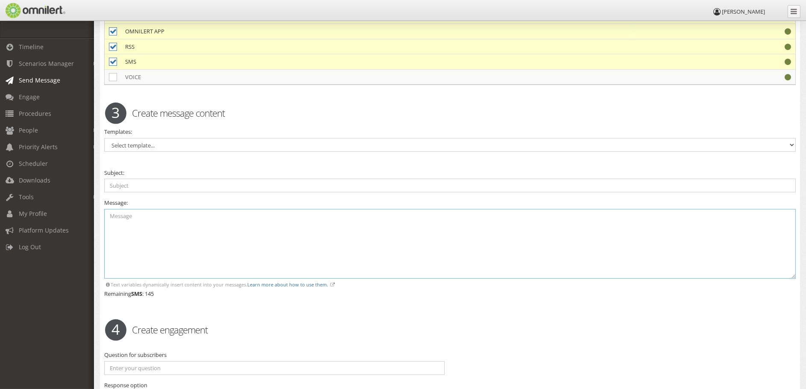
click at [159, 248] on textarea at bounding box center [450, 244] width 692 height 70
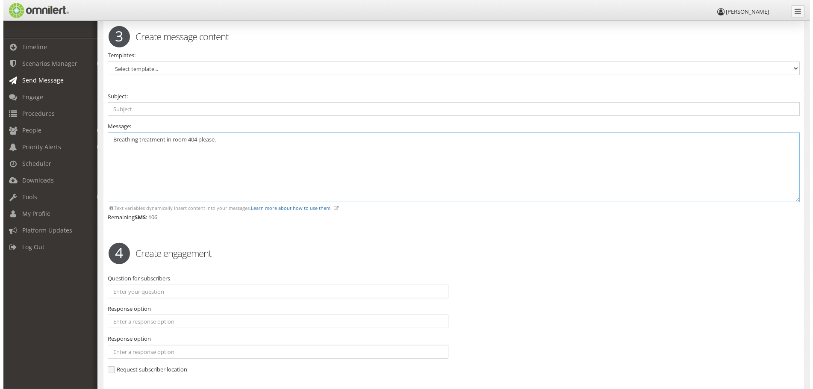
scroll to position [895, 0]
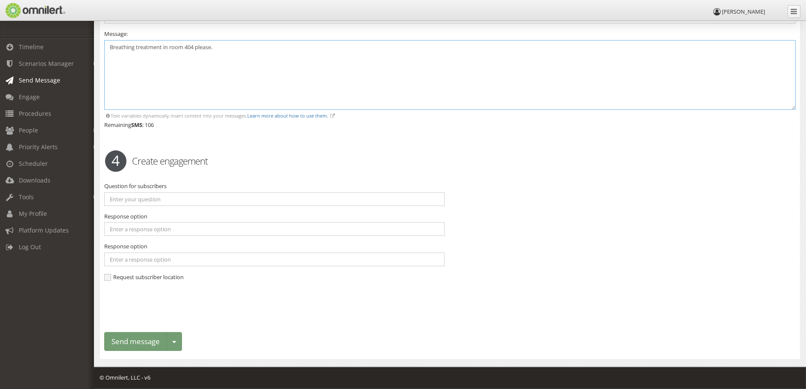
type textarea "Breathing treatment in room 404 please."
click at [131, 345] on button "Send message" at bounding box center [135, 341] width 63 height 19
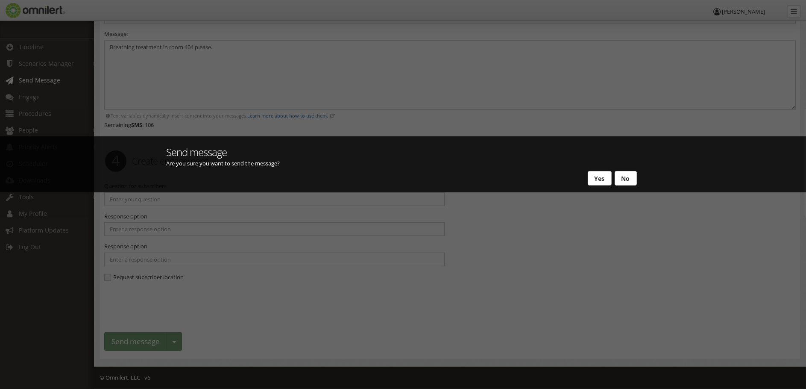
click at [597, 182] on button "Yes" at bounding box center [600, 178] width 24 height 15
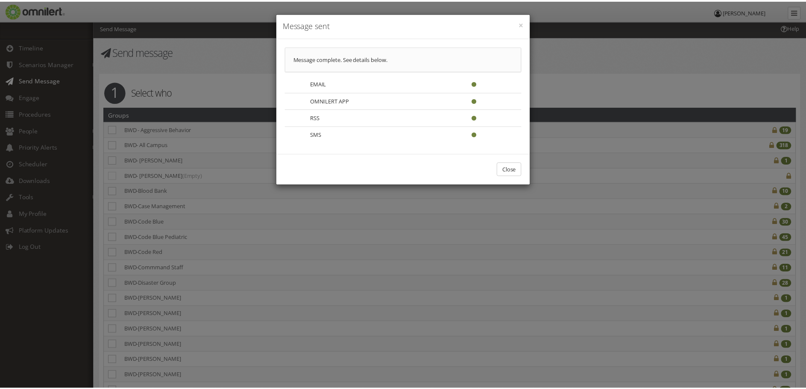
scroll to position [0, 0]
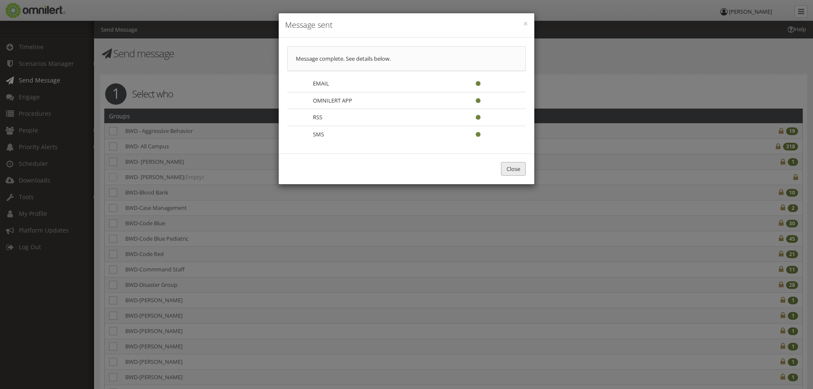
click at [509, 171] on button "Close" at bounding box center [513, 169] width 25 height 14
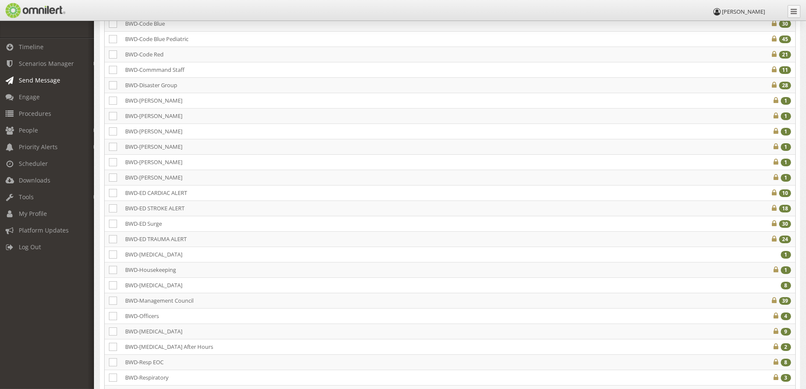
scroll to position [299, 0]
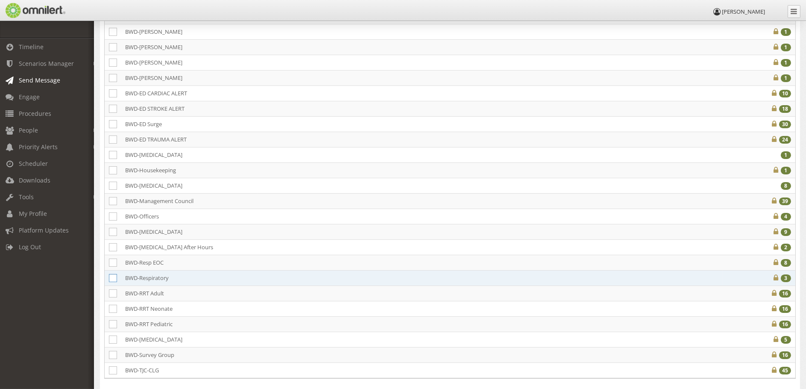
click at [114, 274] on icon at bounding box center [113, 278] width 8 height 8
checkbox input "true"
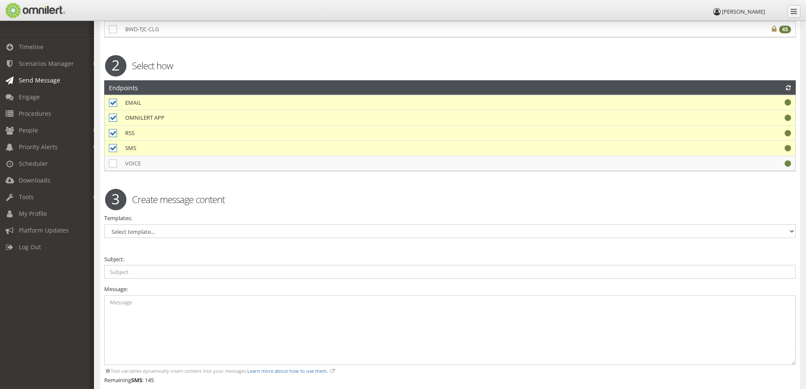
scroll to position [684, 0]
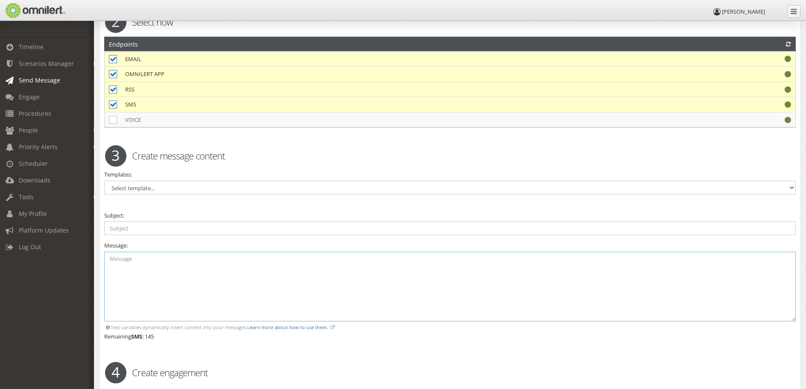
click at [154, 287] on textarea at bounding box center [450, 287] width 692 height 70
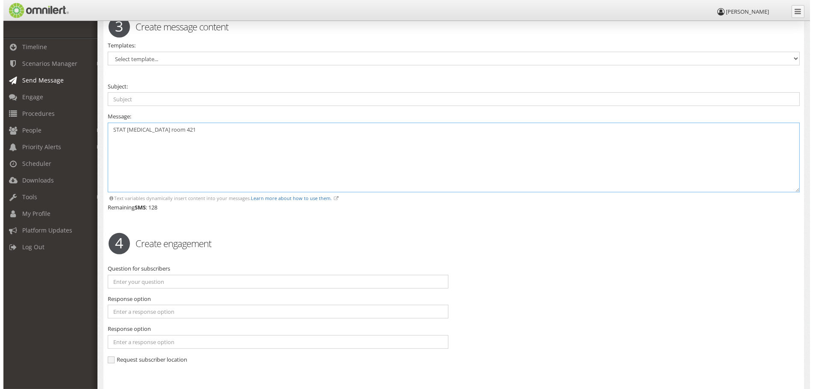
scroll to position [895, 0]
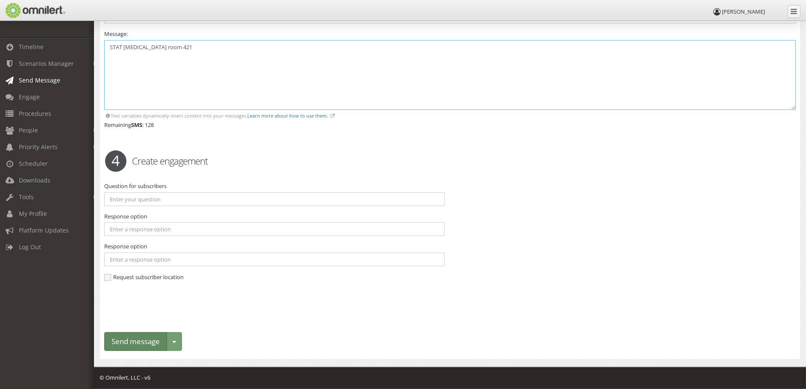
type textarea "STAT [MEDICAL_DATA] room 421"
click at [139, 346] on button "Send message" at bounding box center [135, 341] width 63 height 19
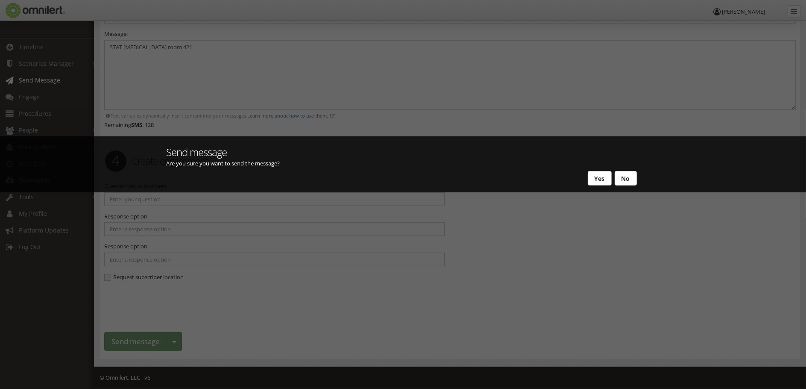
click at [598, 177] on button "Yes" at bounding box center [600, 178] width 24 height 15
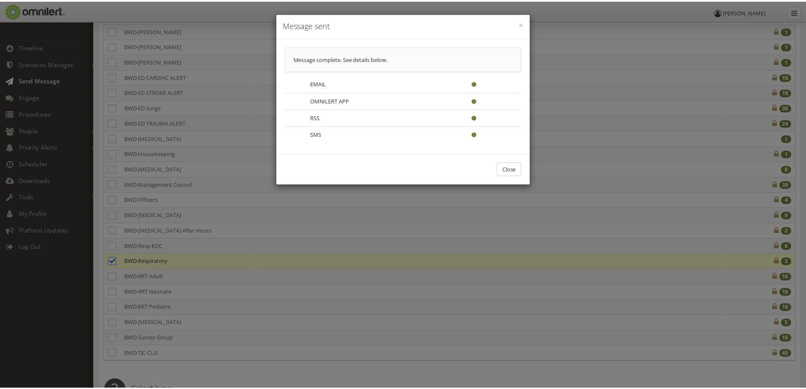
scroll to position [0, 0]
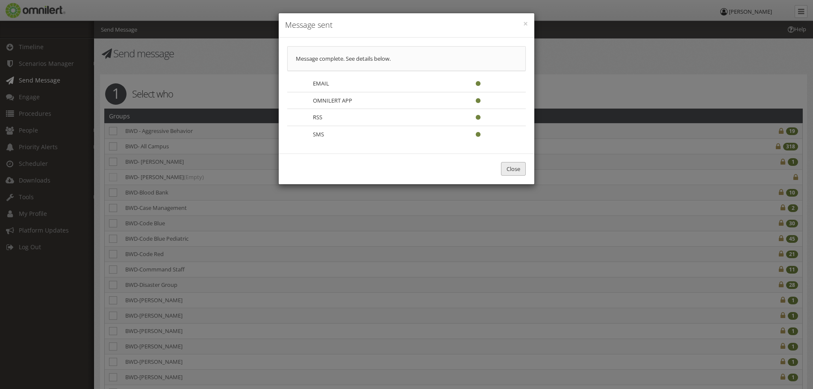
click at [519, 169] on button "Close" at bounding box center [513, 169] width 25 height 14
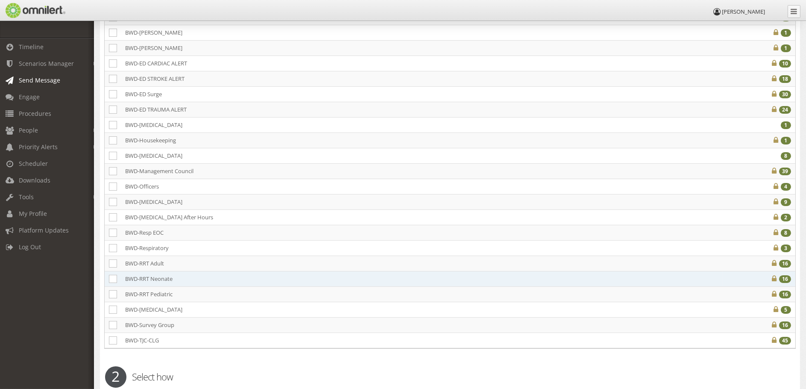
scroll to position [342, 0]
